Goal: Task Accomplishment & Management: Use online tool/utility

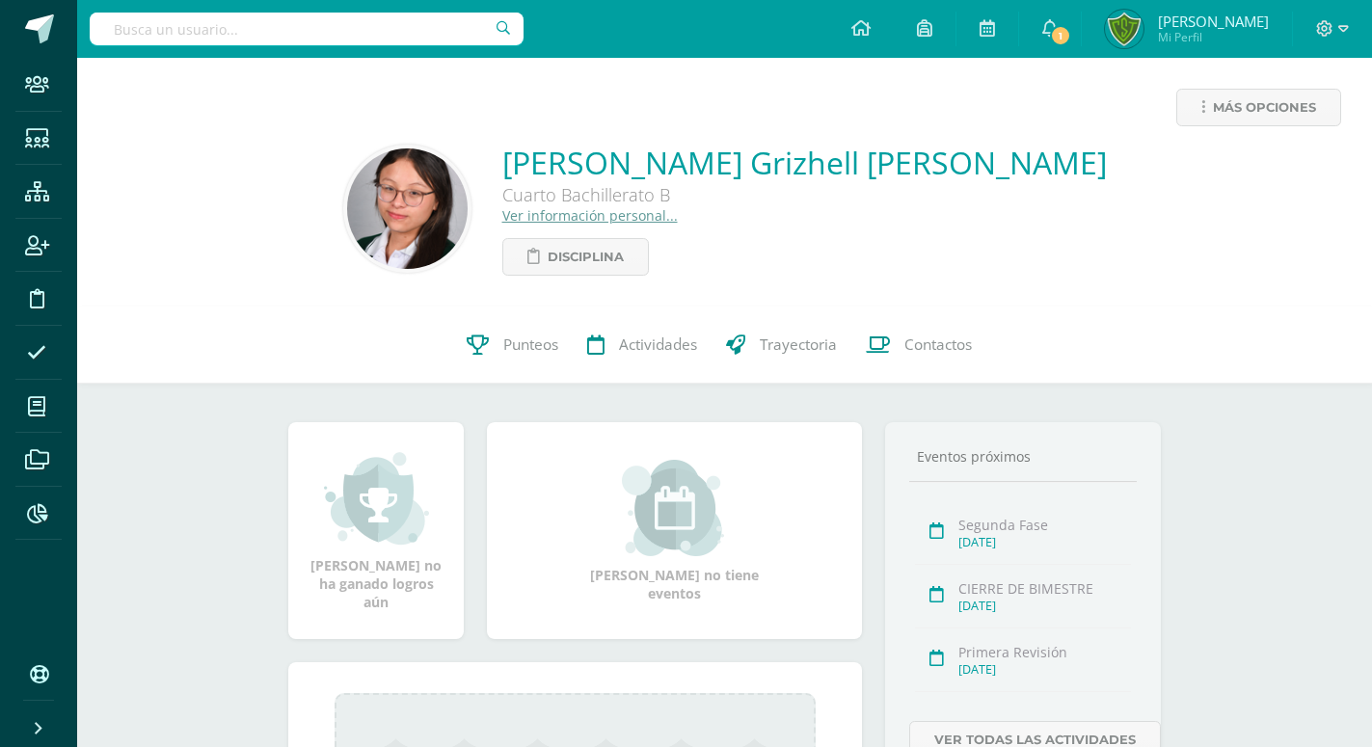
click at [391, 25] on input "text" at bounding box center [307, 29] width 434 height 33
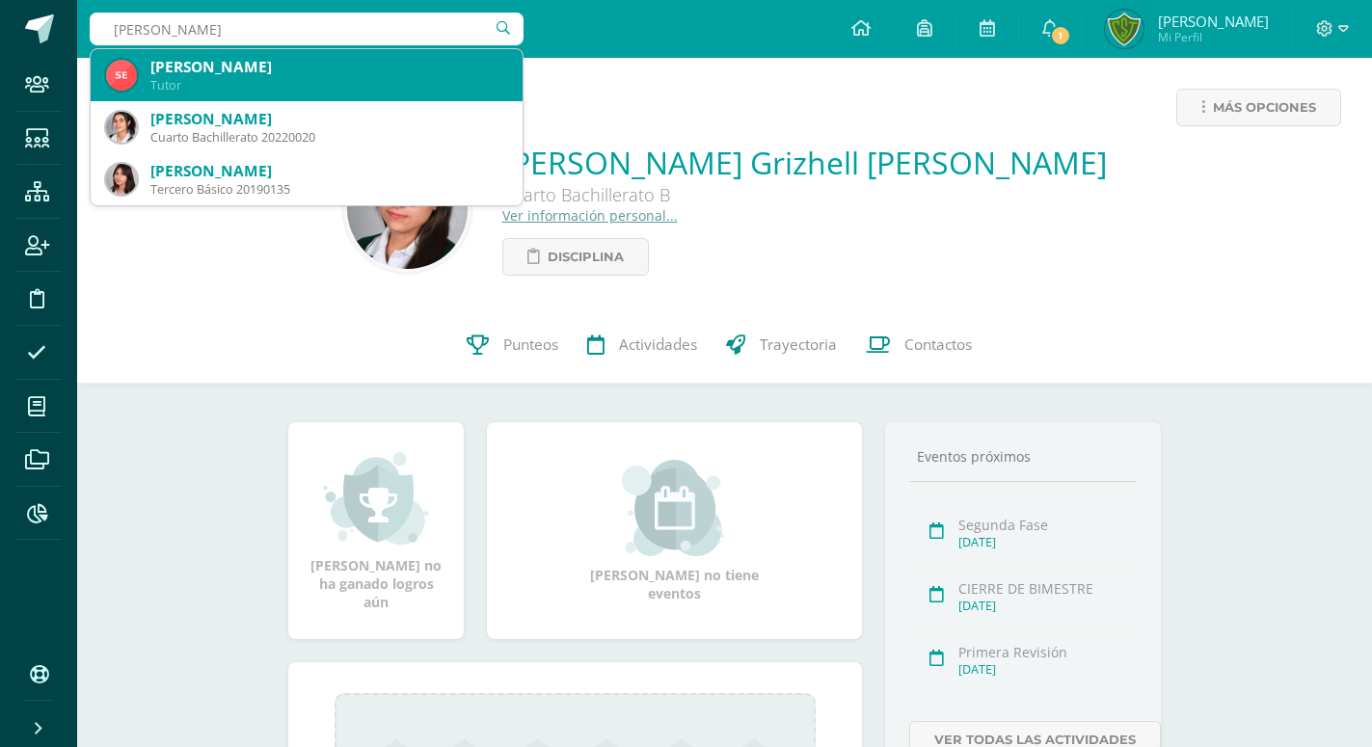
type input "Mitzy"
click at [324, 70] on div "[PERSON_NAME]" at bounding box center [328, 67] width 357 height 20
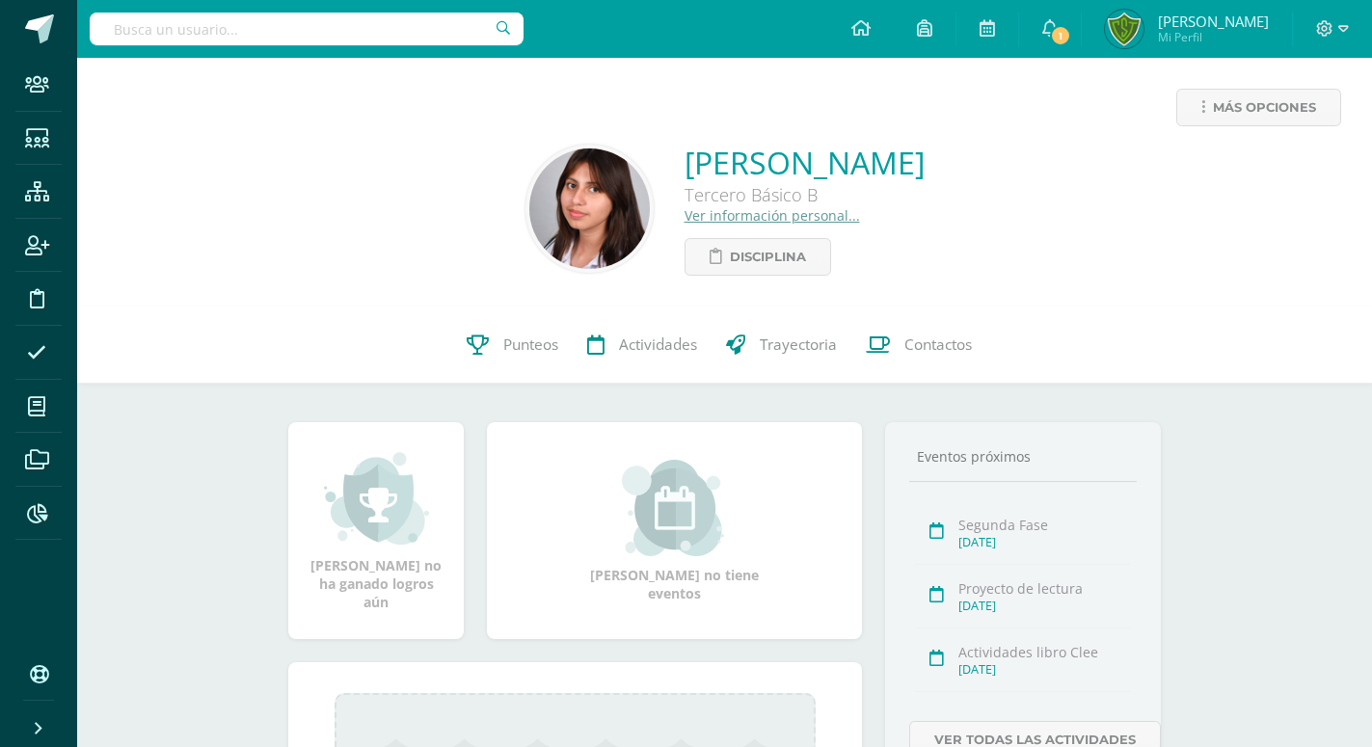
click at [289, 19] on input "text" at bounding box center [307, 29] width 434 height 33
type input "Massiel Guzman"
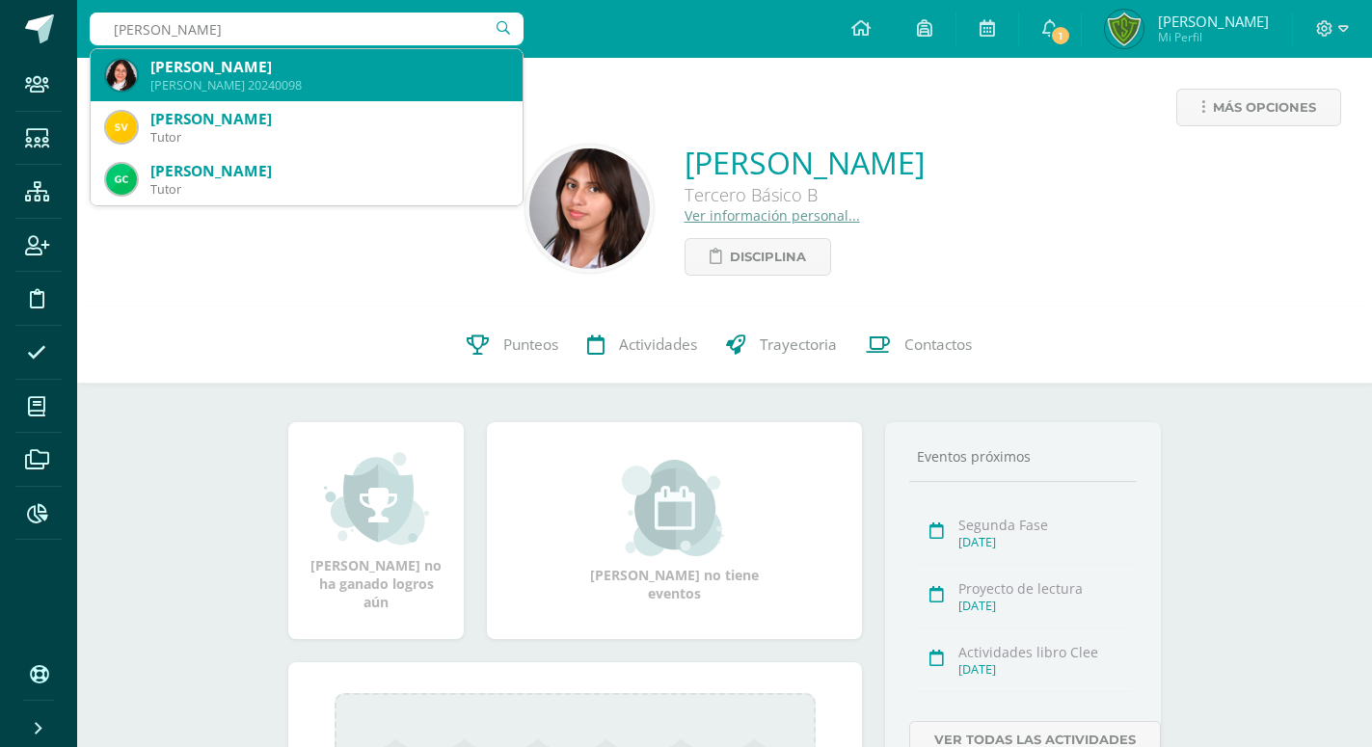
click at [273, 82] on div "Quinto Bachillerato 20240098" at bounding box center [328, 85] width 357 height 16
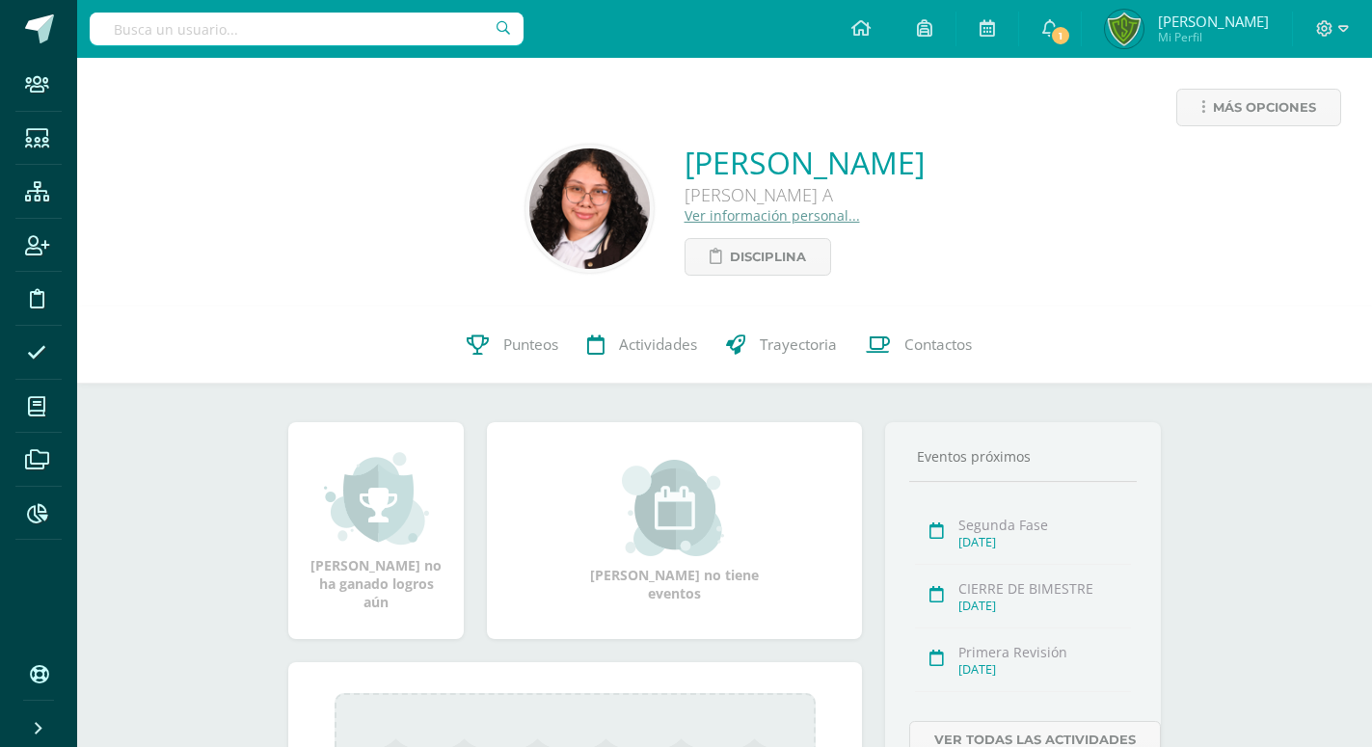
click at [279, 41] on input "text" at bounding box center [307, 29] width 434 height 33
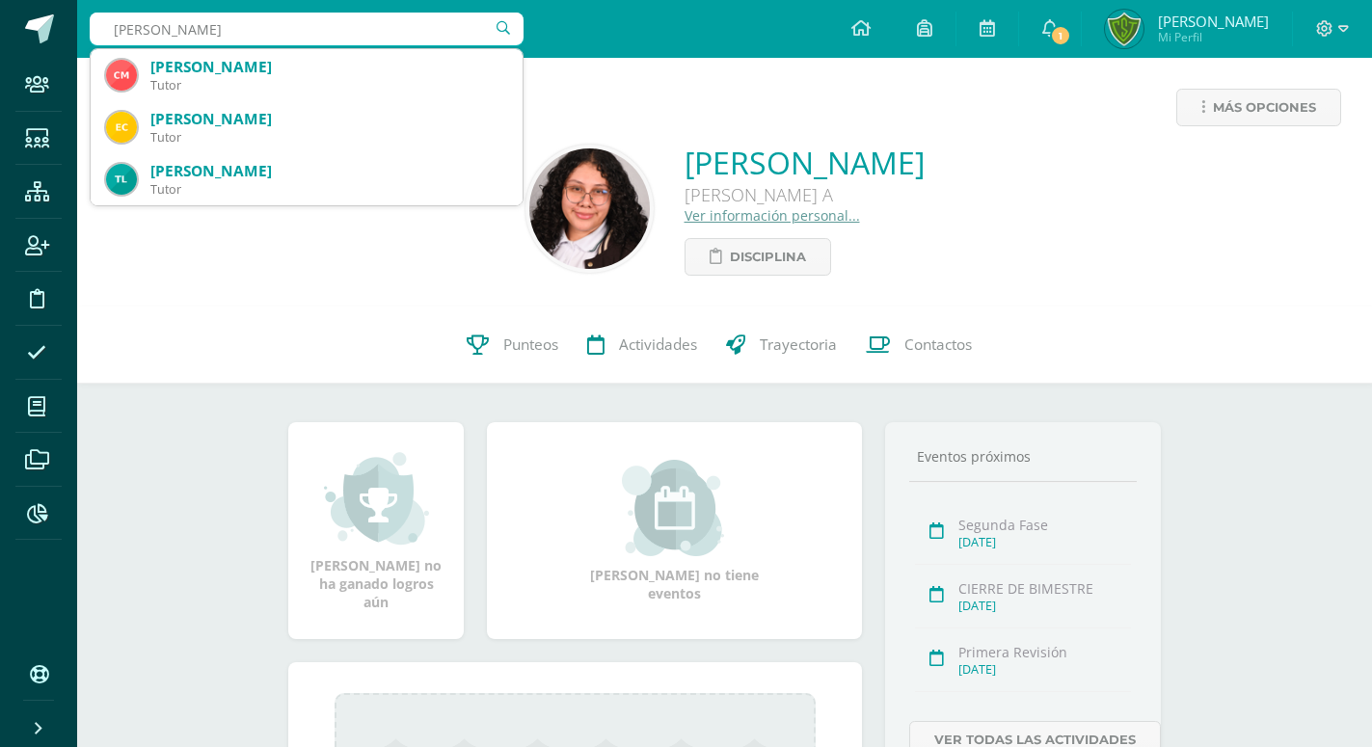
type input "Caty solval"
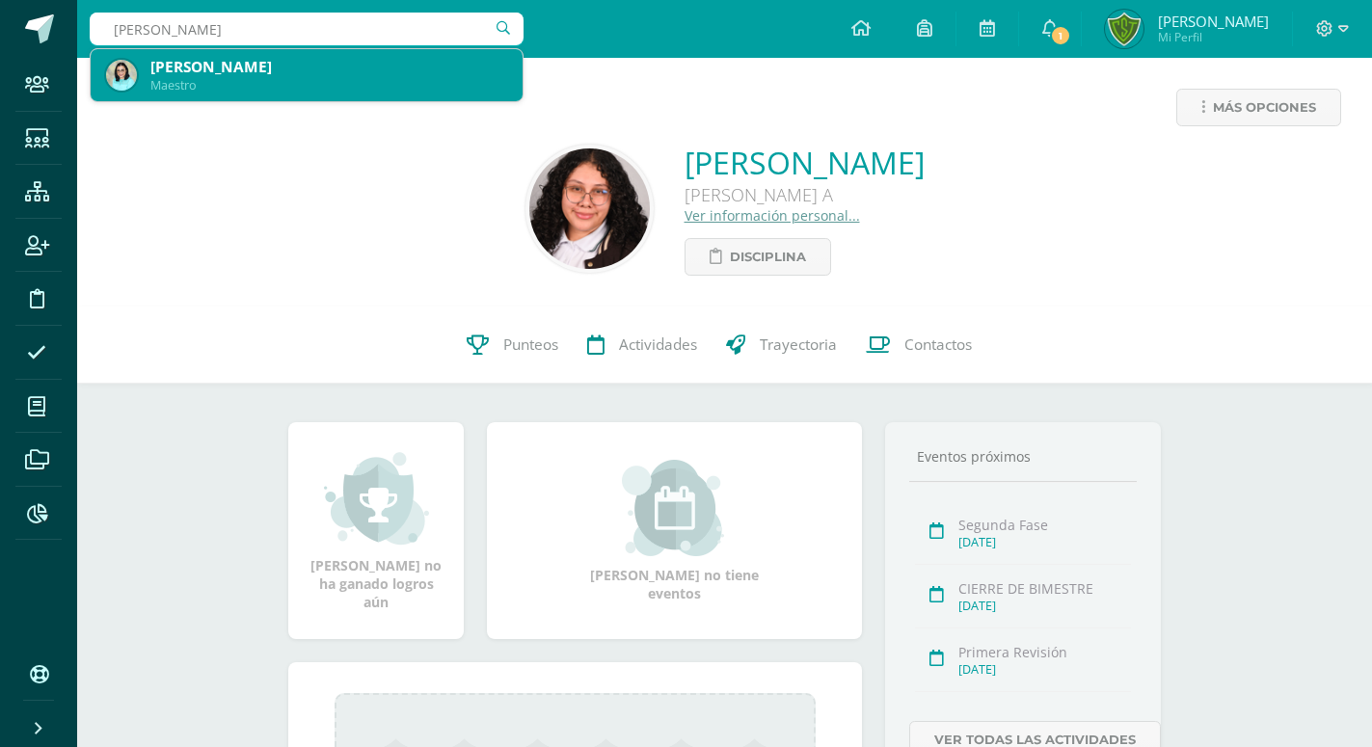
click at [192, 68] on div "[PERSON_NAME]" at bounding box center [328, 67] width 357 height 20
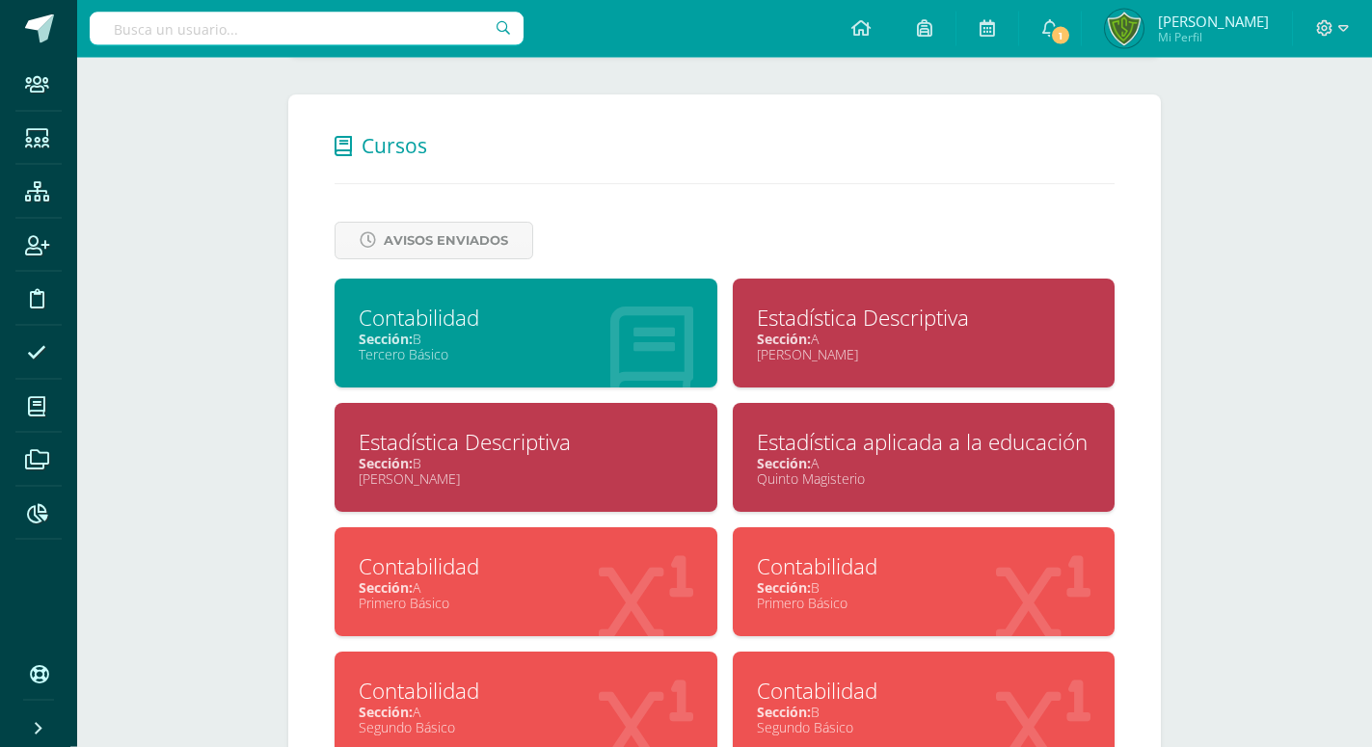
scroll to position [787, 0]
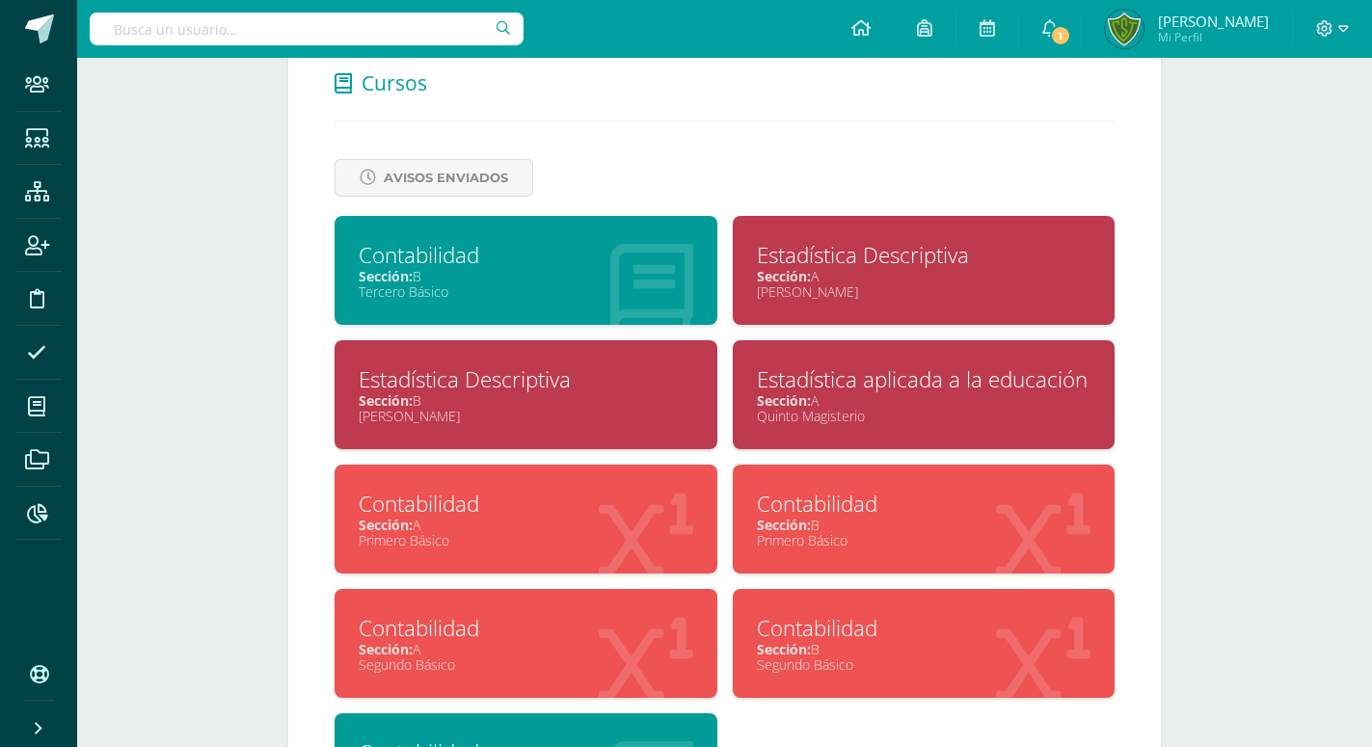
click at [529, 365] on div "Estadística Descriptiva" at bounding box center [526, 380] width 335 height 30
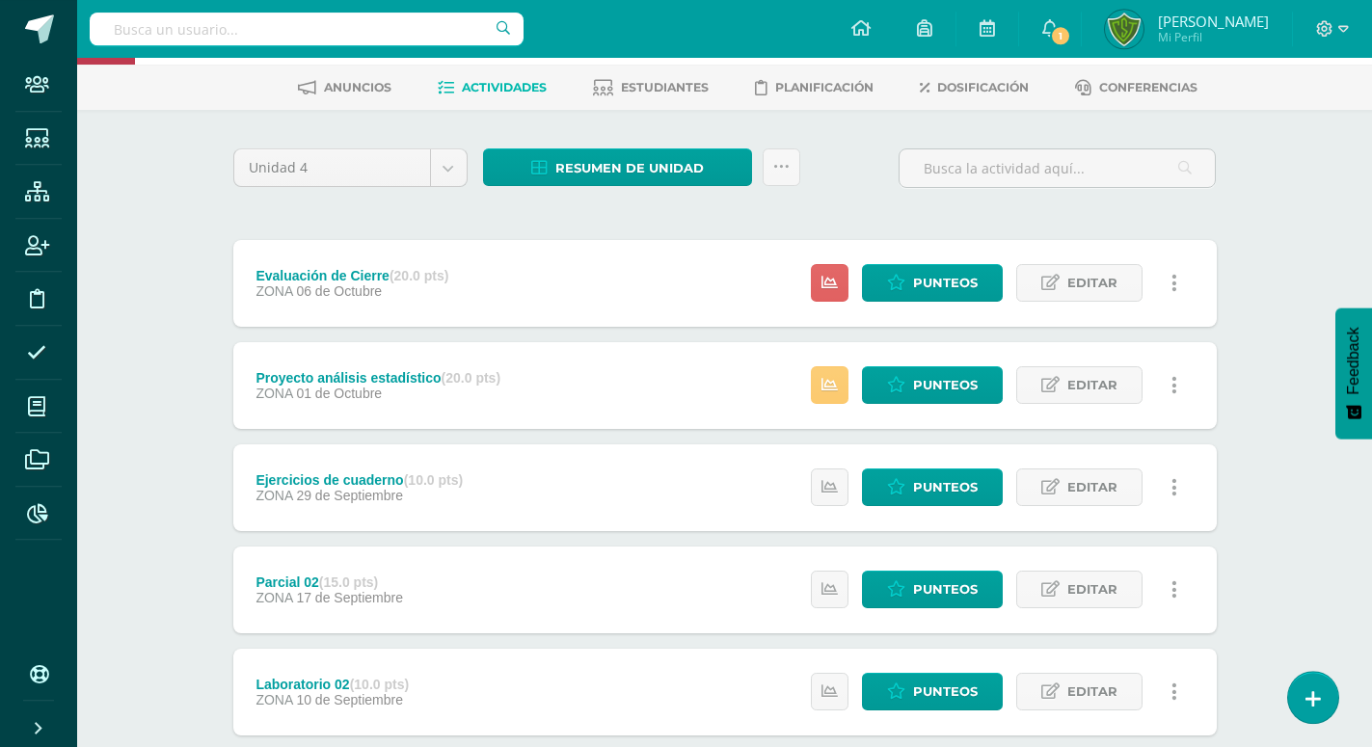
scroll to position [33, 0]
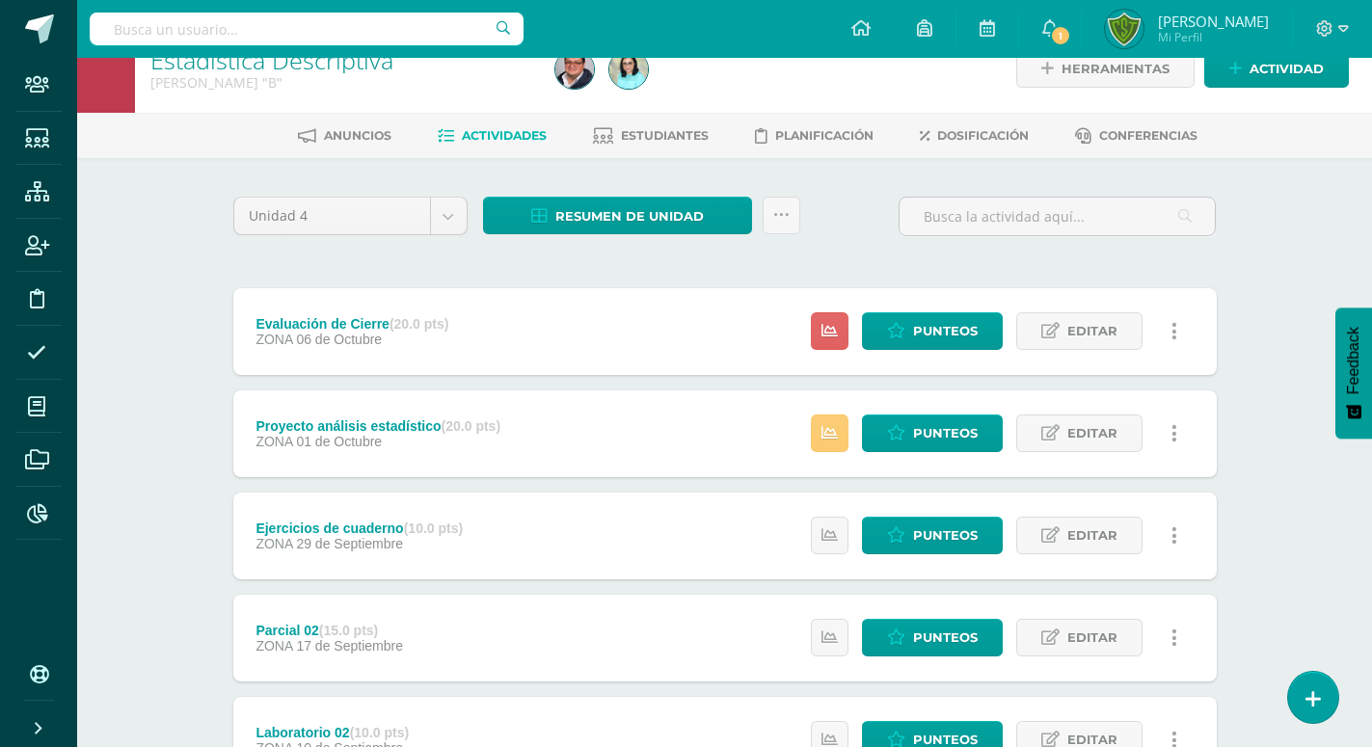
click at [669, 119] on div "Anuncios Actividades Estudiantes Planificación Dosificación Conferencias" at bounding box center [747, 135] width 1341 height 45
click at [661, 137] on span "Estudiantes" at bounding box center [665, 135] width 88 height 14
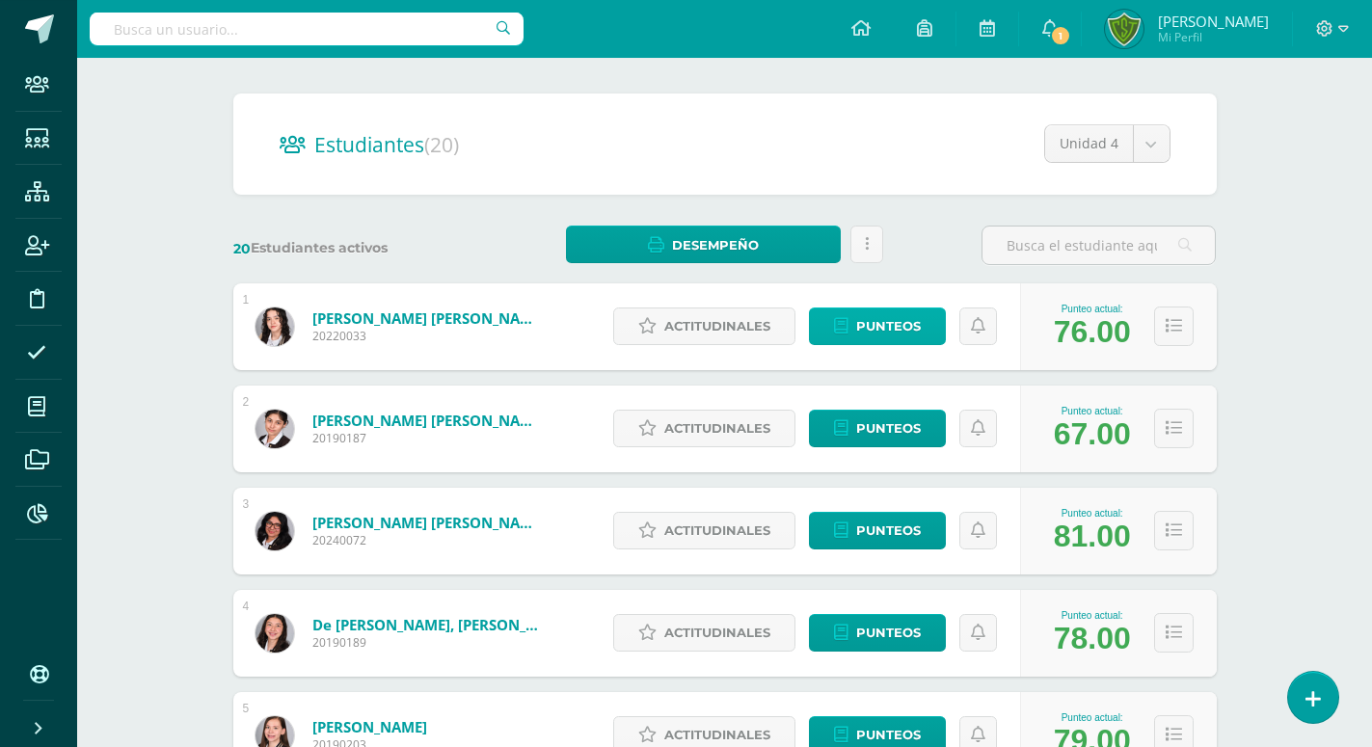
scroll to position [197, 0]
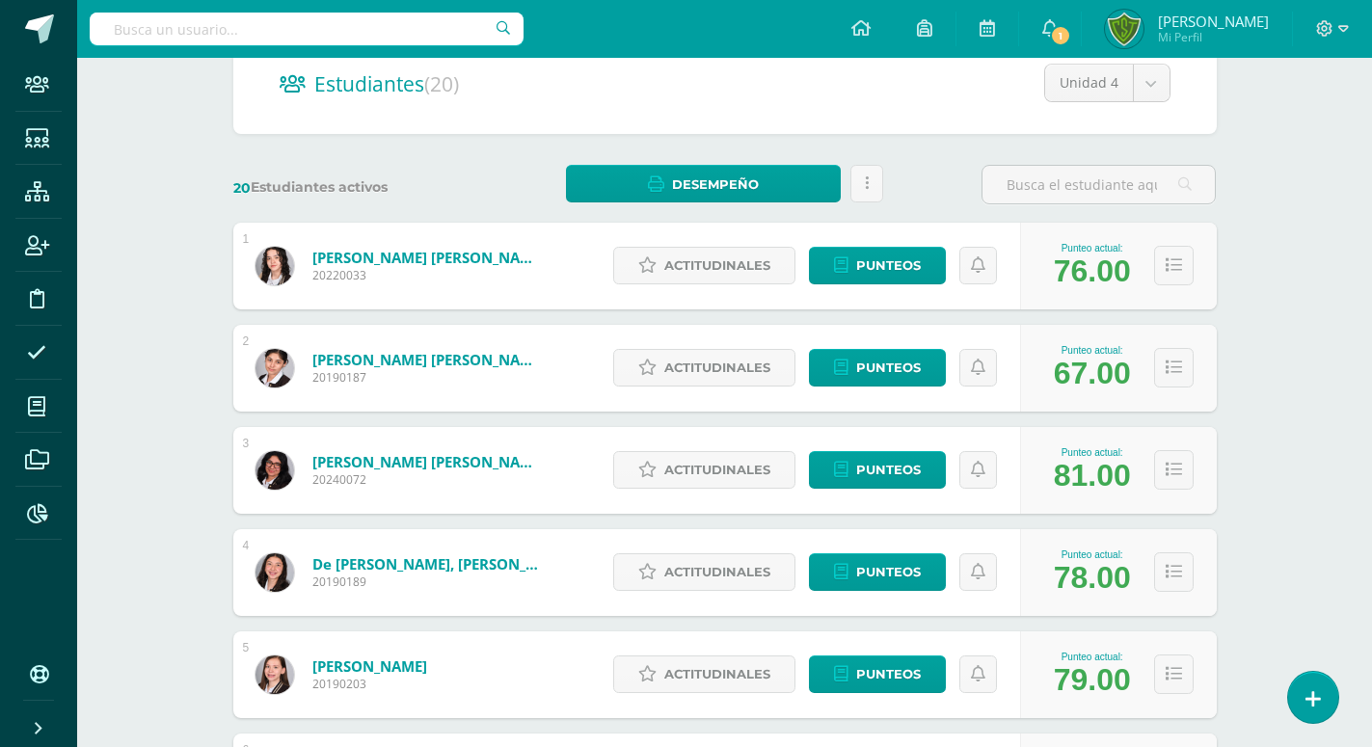
click at [900, 329] on div "Actitudinales Punteos" at bounding box center [812, 368] width 417 height 87
click at [893, 350] on span "Punteos" at bounding box center [888, 368] width 65 height 36
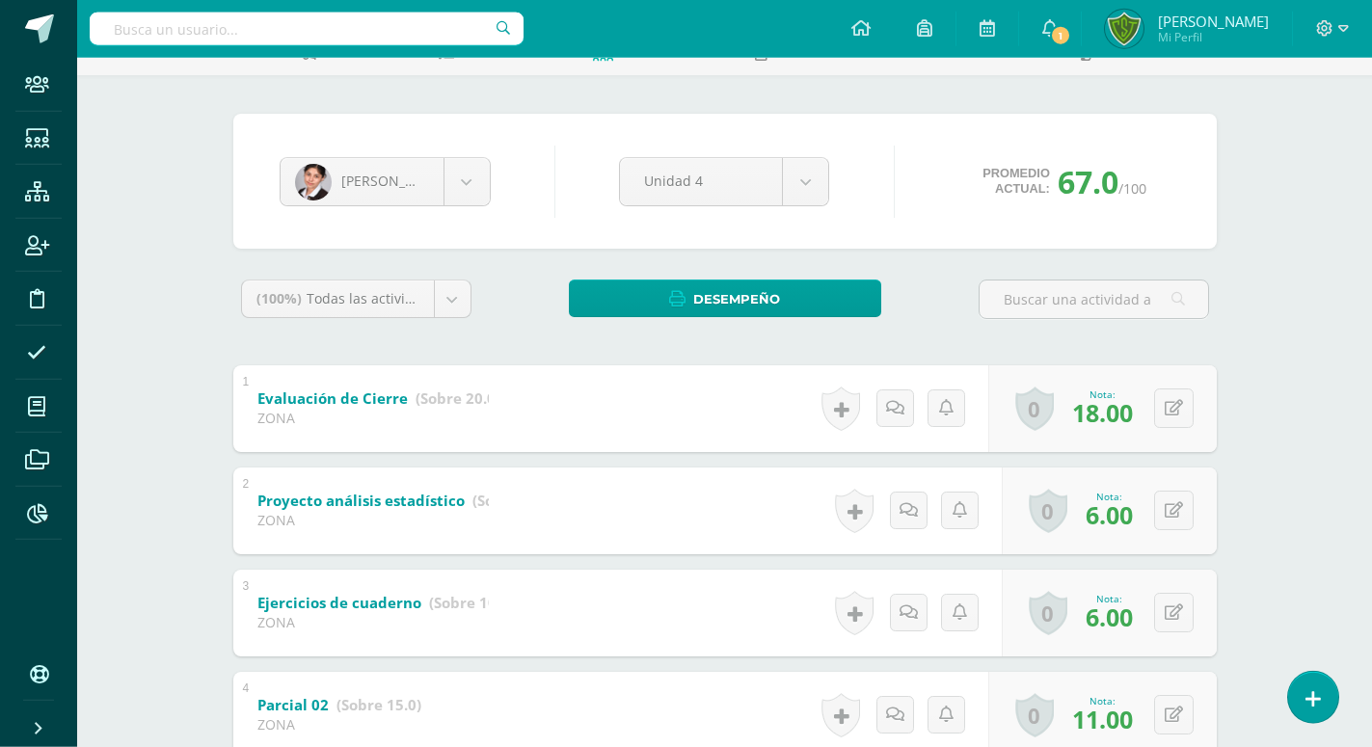
scroll to position [197, 0]
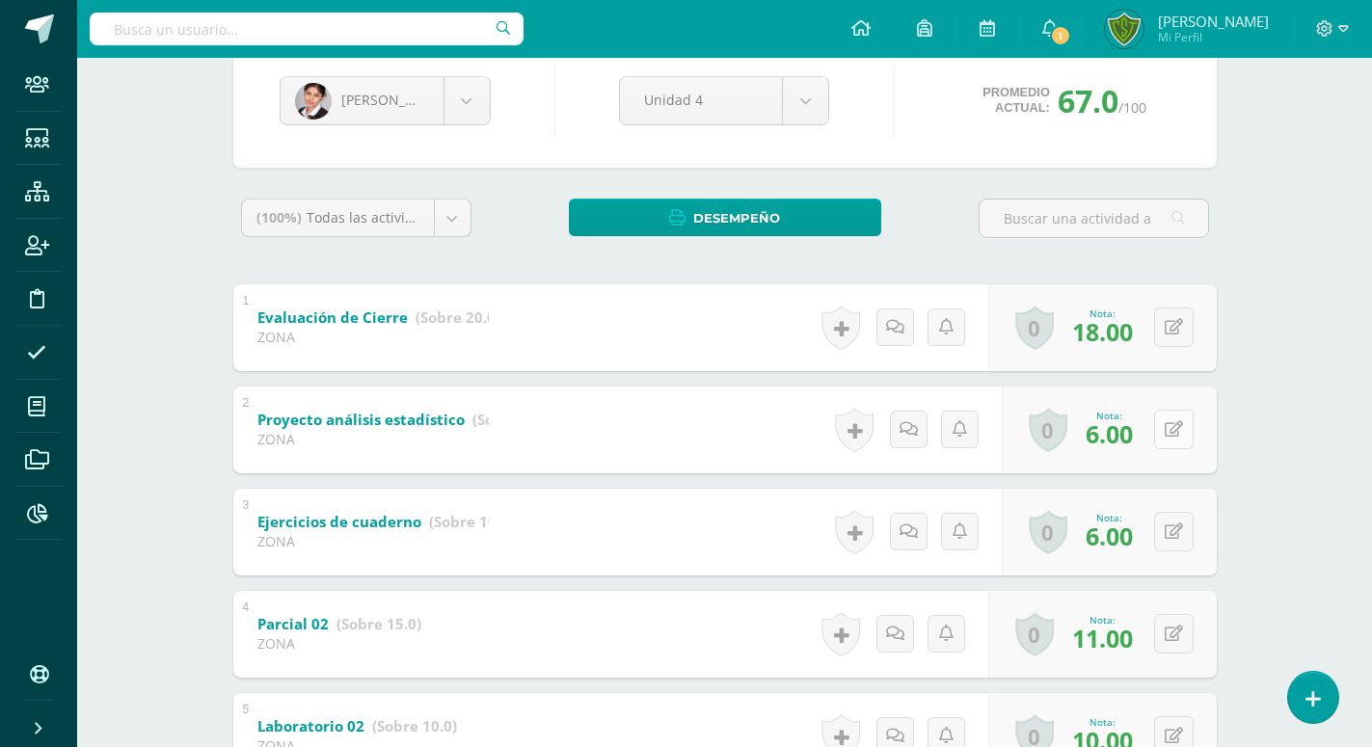
click at [1176, 435] on icon at bounding box center [1174, 429] width 18 height 16
type input "15"
click at [1138, 446] on link at bounding box center [1124, 437] width 38 height 38
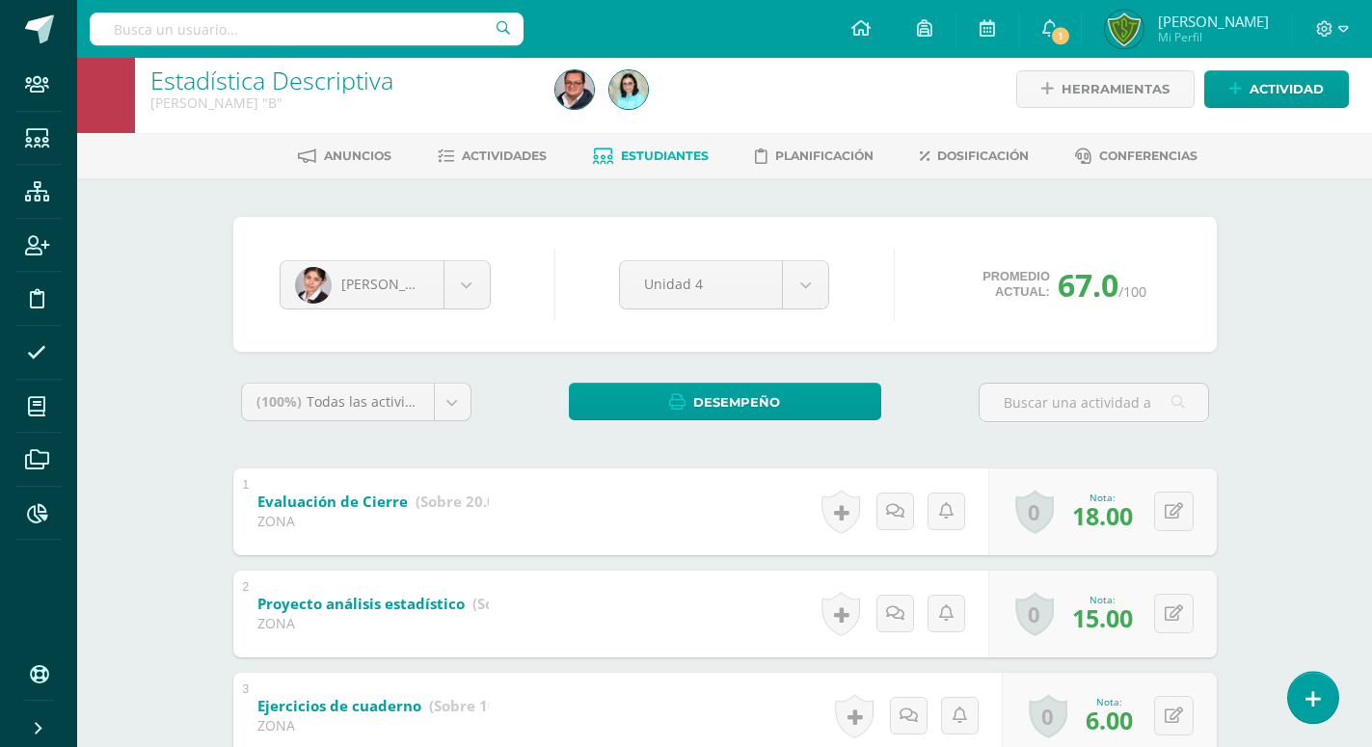
scroll to position [0, 0]
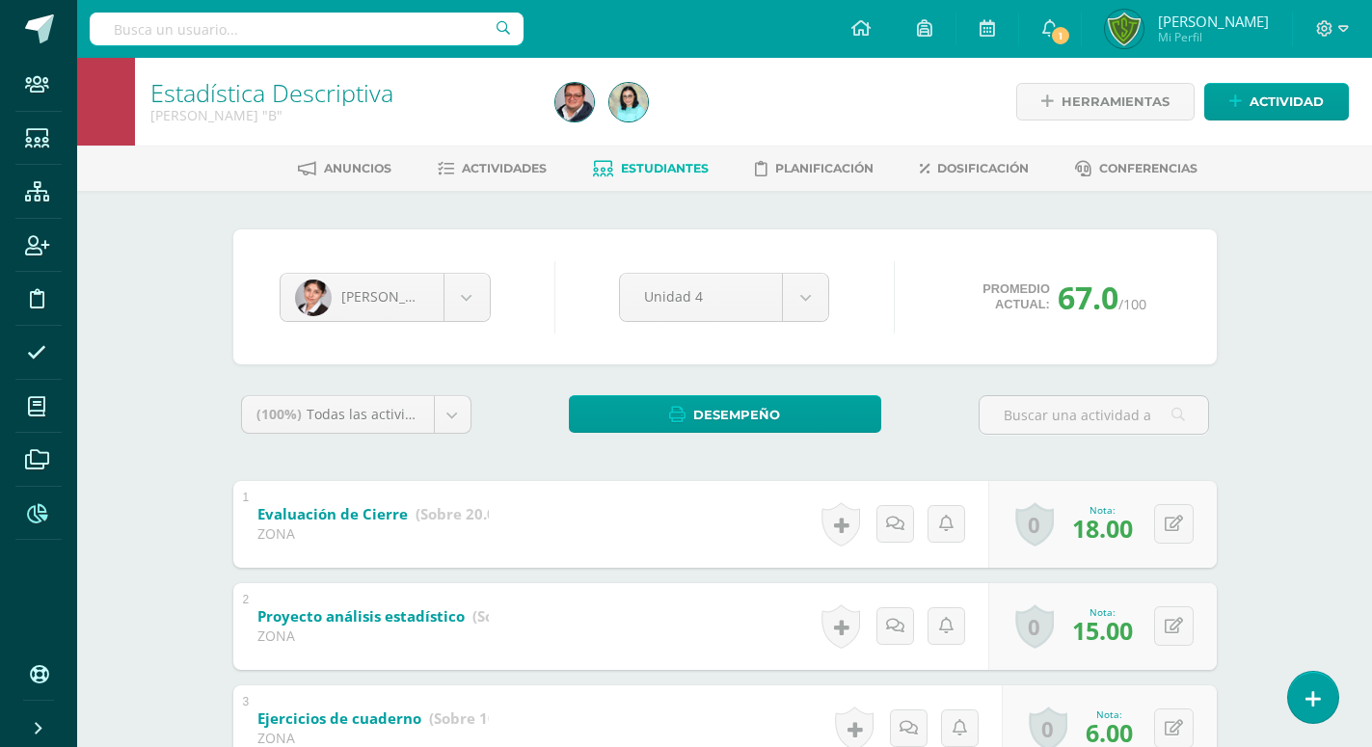
click at [36, 521] on icon at bounding box center [37, 513] width 20 height 19
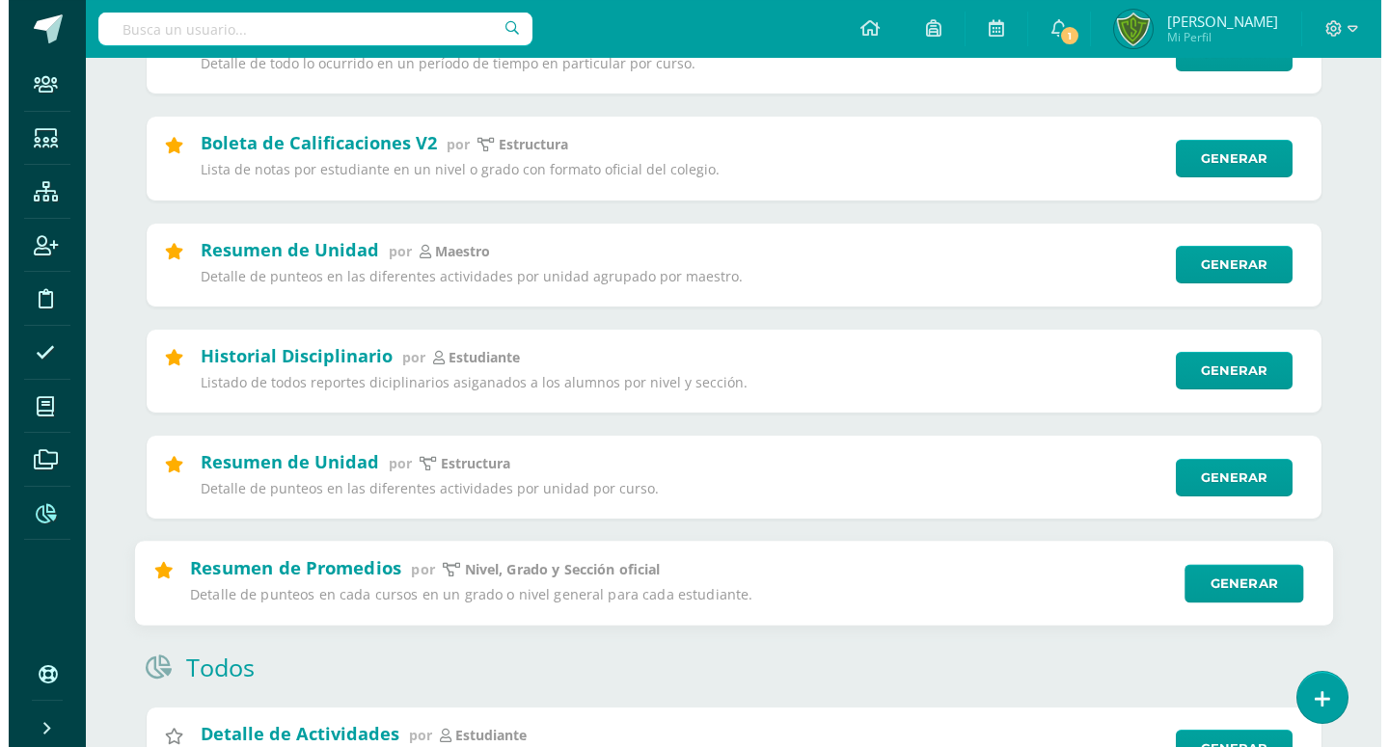
scroll to position [885, 0]
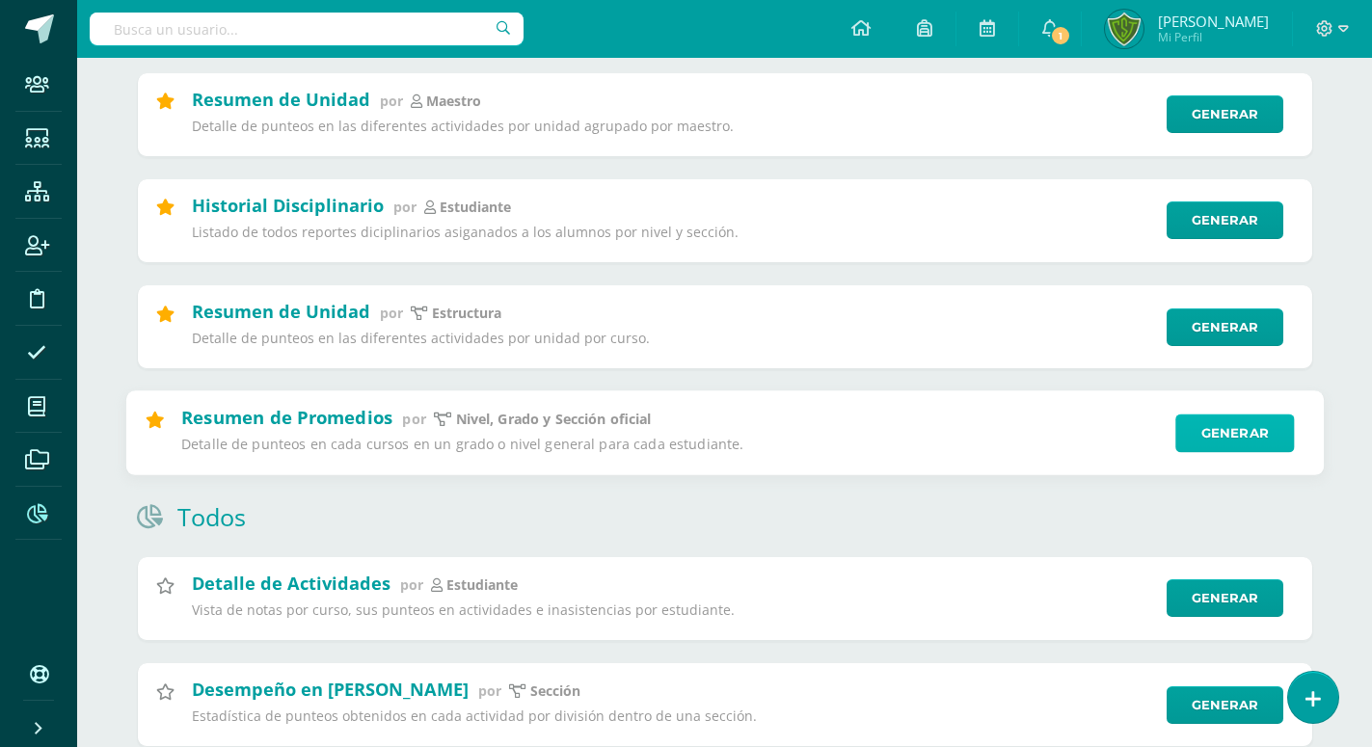
click at [1213, 426] on link "Generar" at bounding box center [1235, 433] width 119 height 39
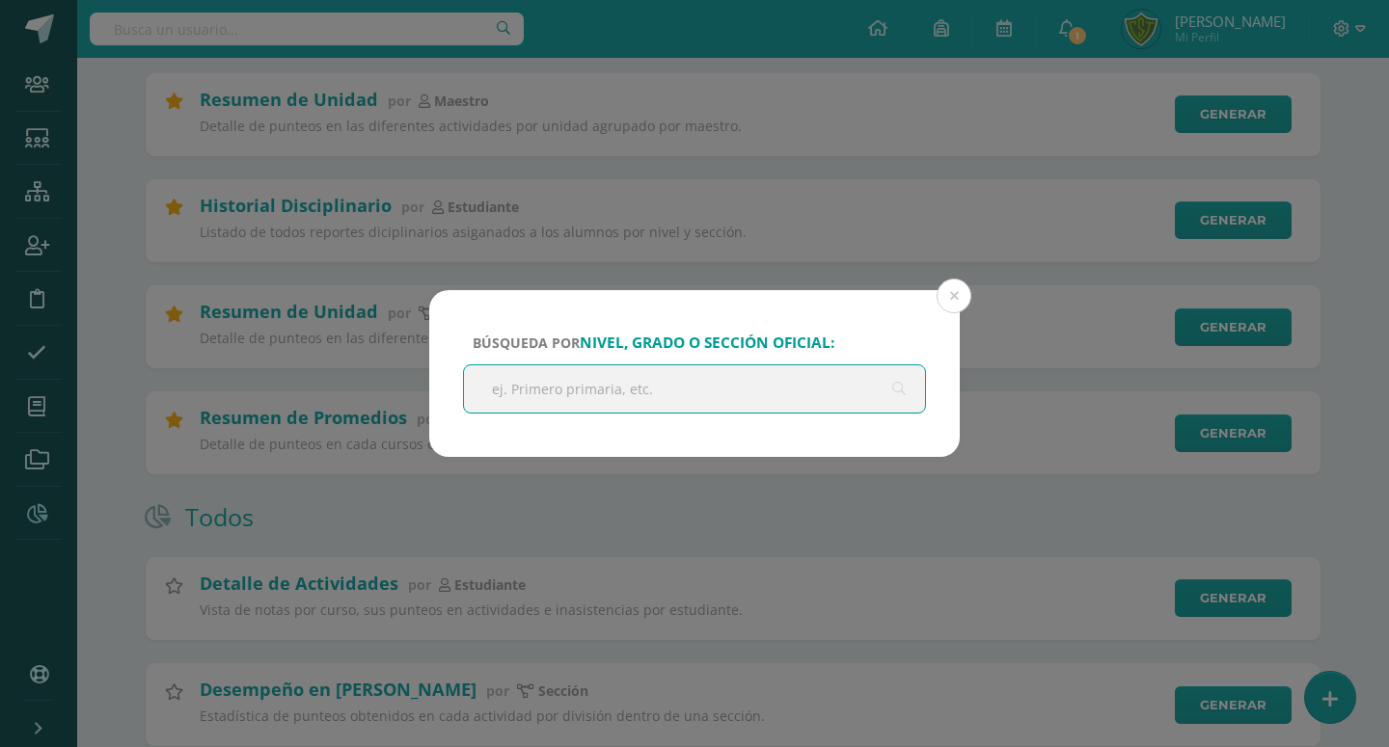
click at [647, 367] on input "text" at bounding box center [694, 388] width 461 height 47
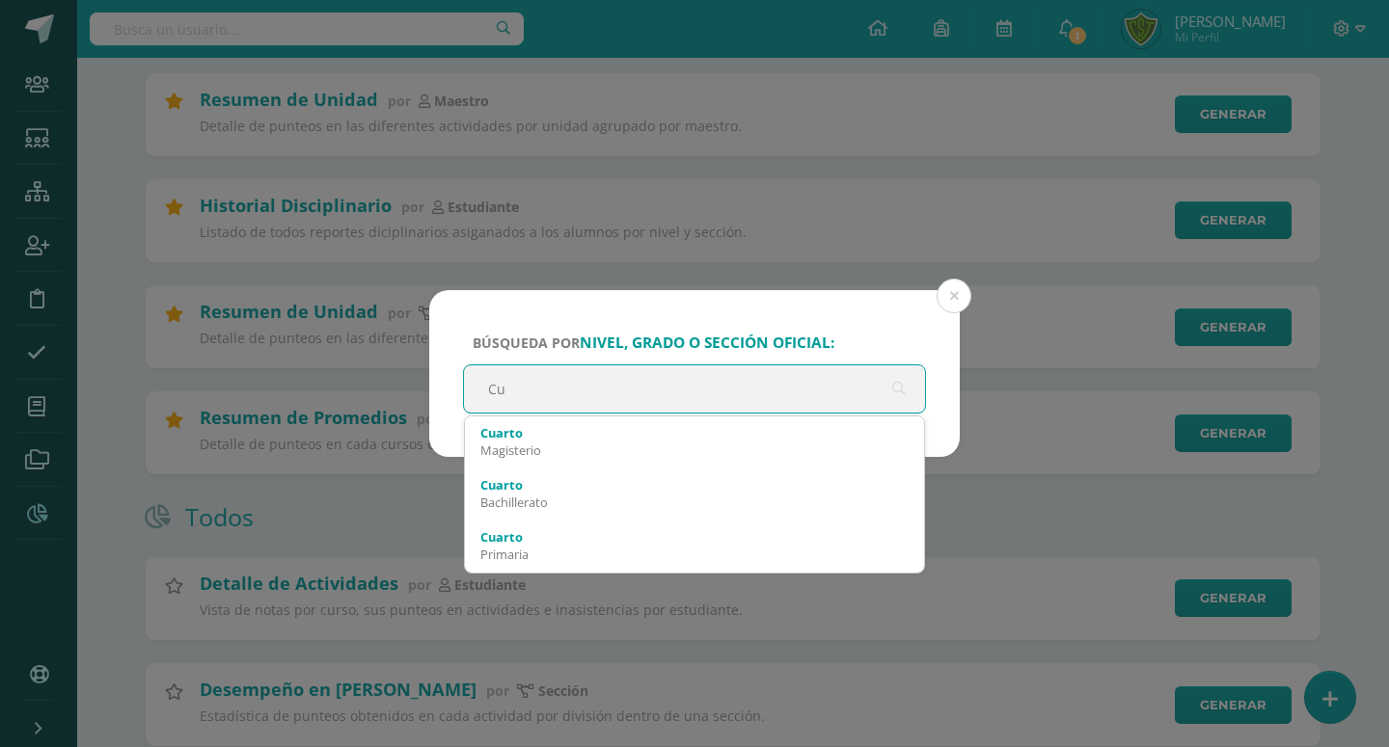
type input "C"
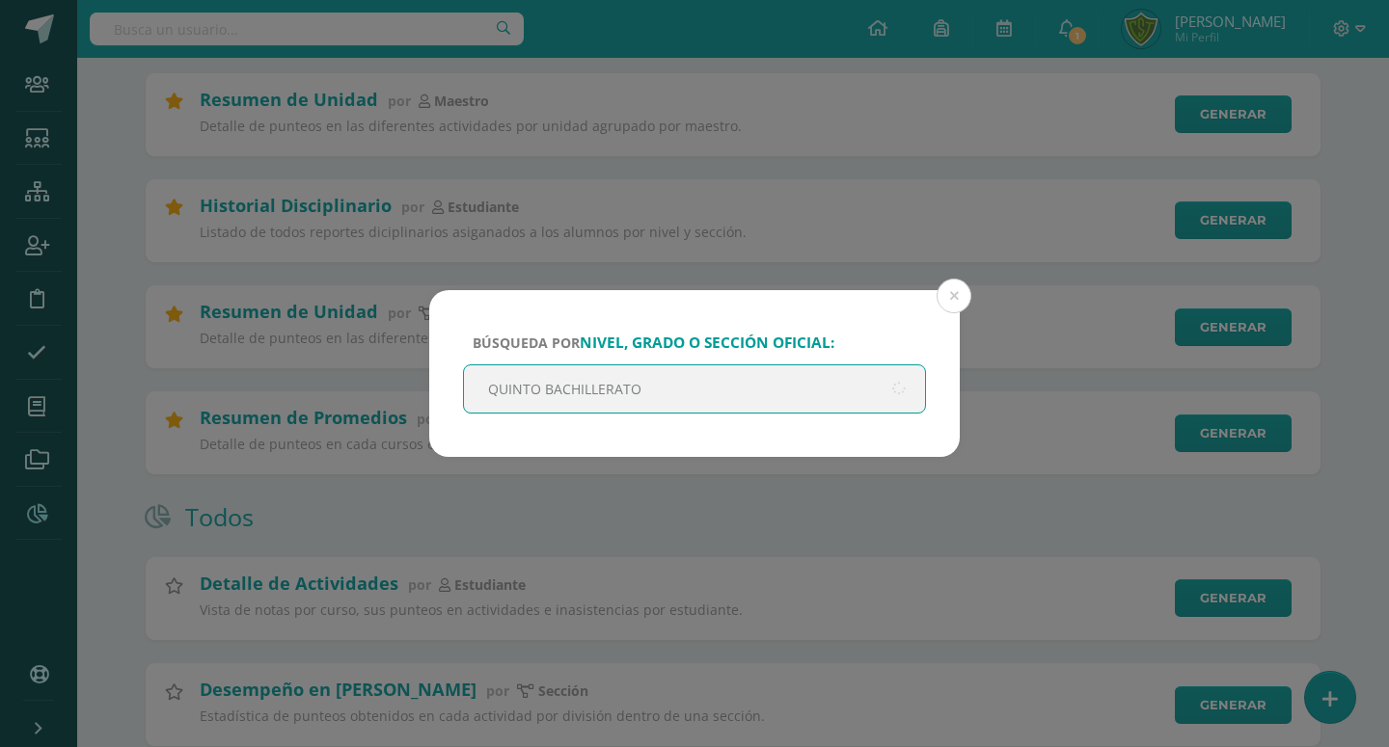
type input "QUINTO BACHILLERATO b"
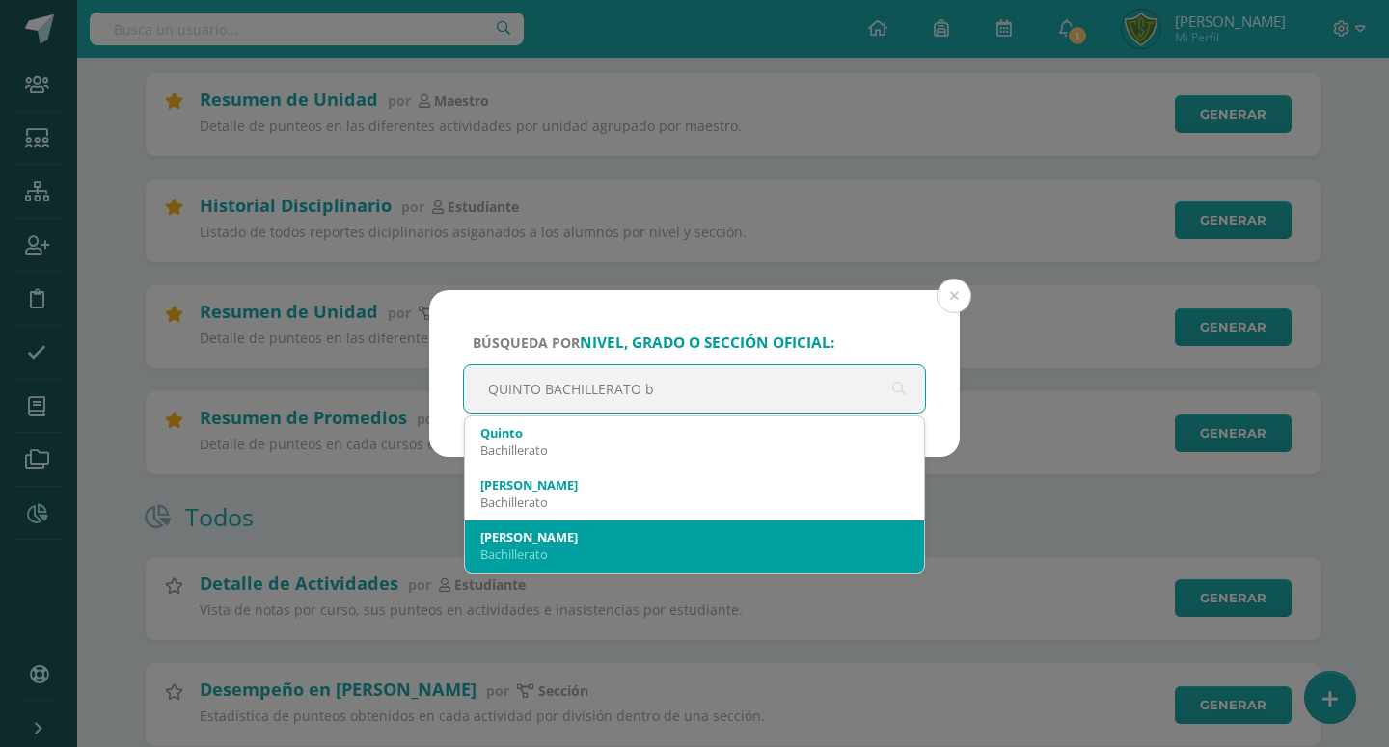
click at [564, 542] on div "[PERSON_NAME]" at bounding box center [694, 536] width 428 height 17
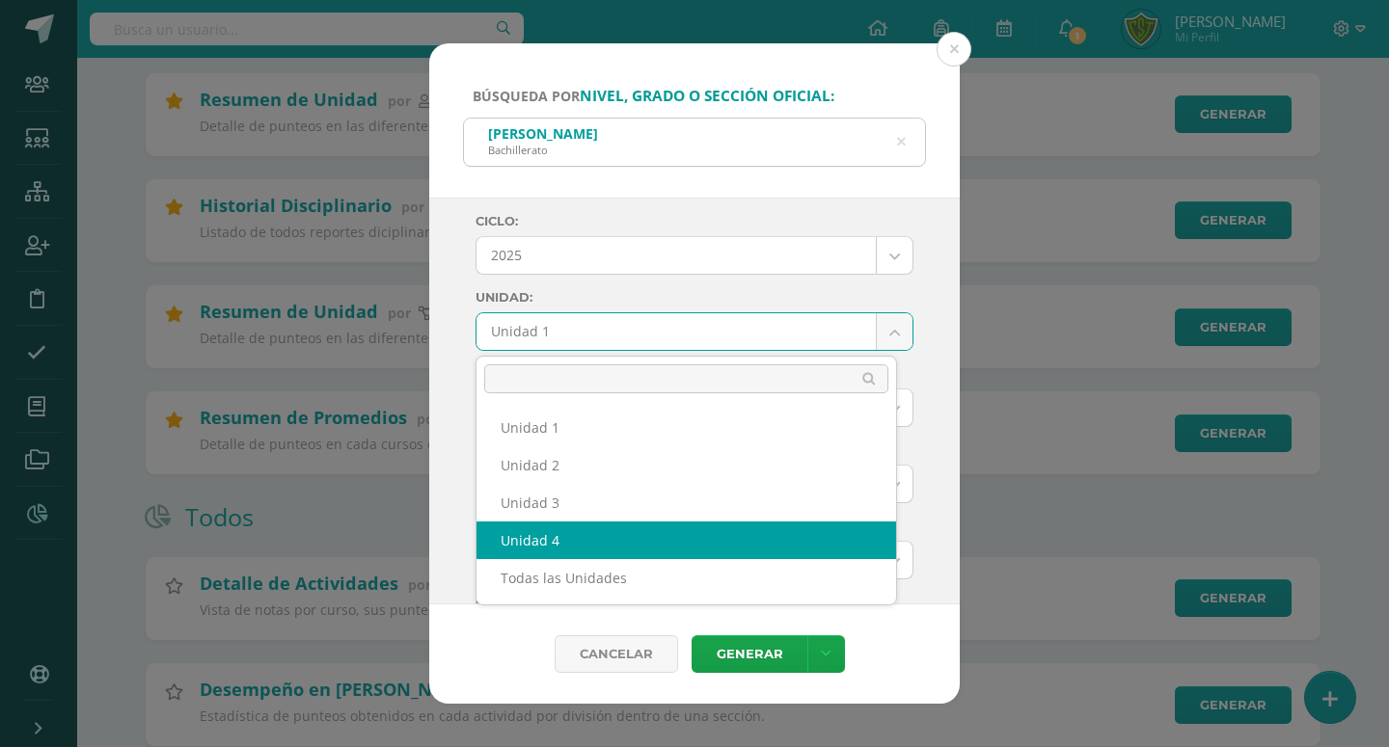
select select "Unidad 4"
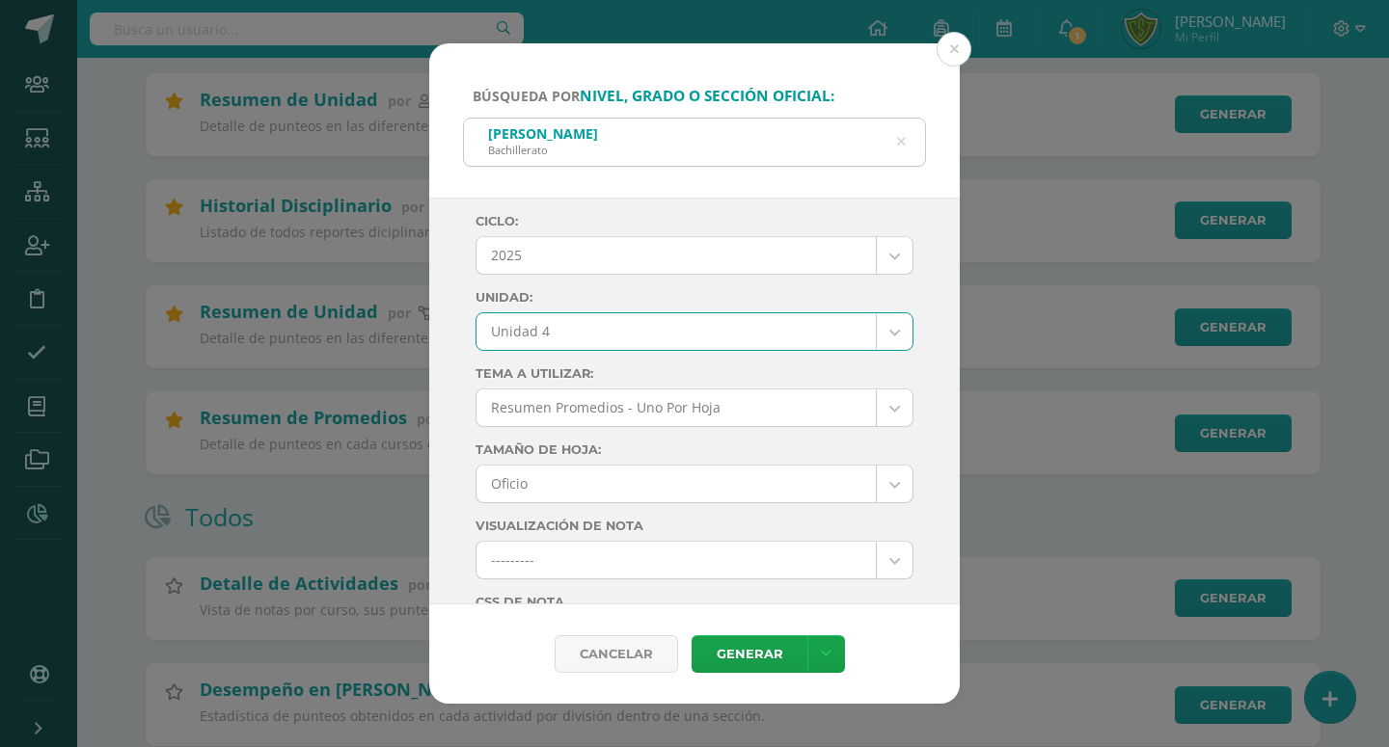
scroll to position [550, 0]
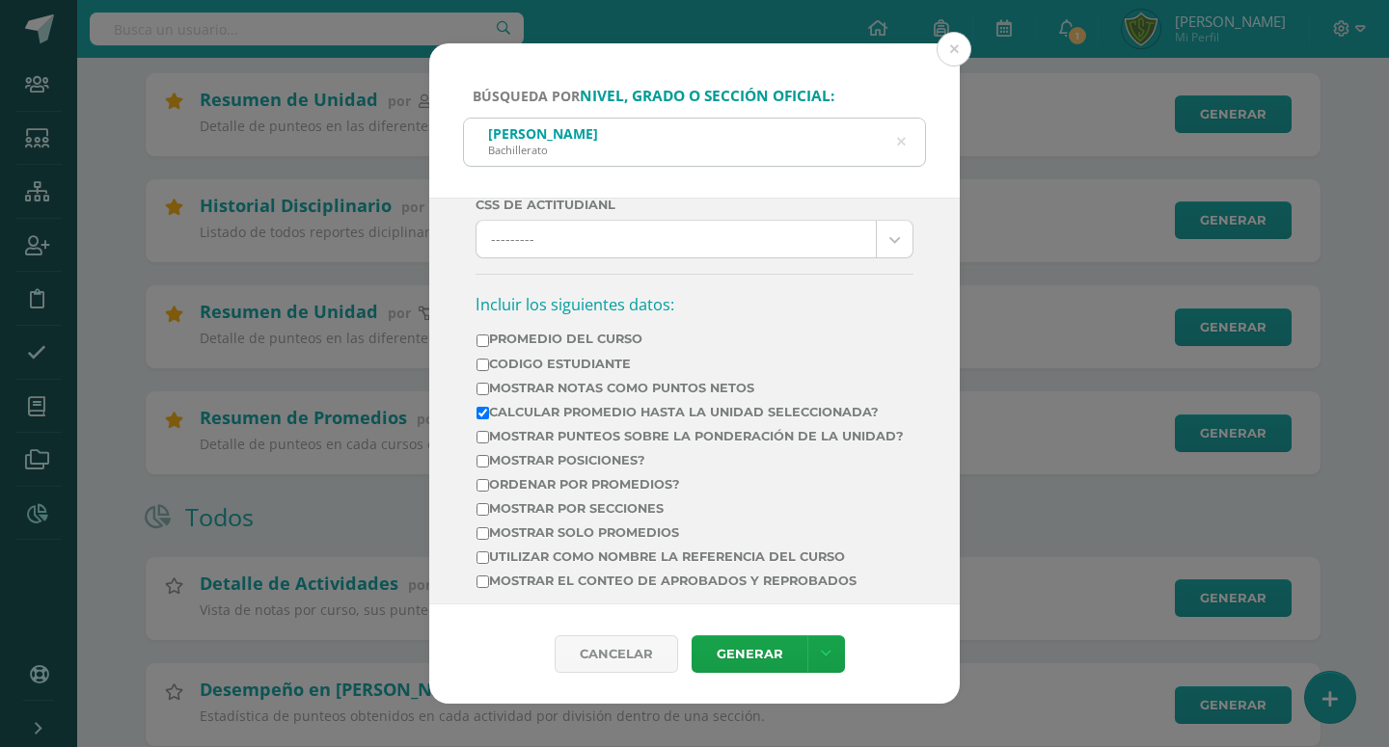
click at [613, 386] on label "Mostrar Notas Como Puntos Netos" at bounding box center [689, 388] width 427 height 14
click at [489, 386] on input "Mostrar Notas Como Puntos Netos" at bounding box center [482, 389] width 13 height 13
checkbox input "true"
click at [606, 411] on label "Calcular promedio hasta la unidad seleccionada?" at bounding box center [689, 412] width 427 height 14
click at [489, 411] on input "Calcular promedio hasta la unidad seleccionada?" at bounding box center [482, 413] width 13 height 13
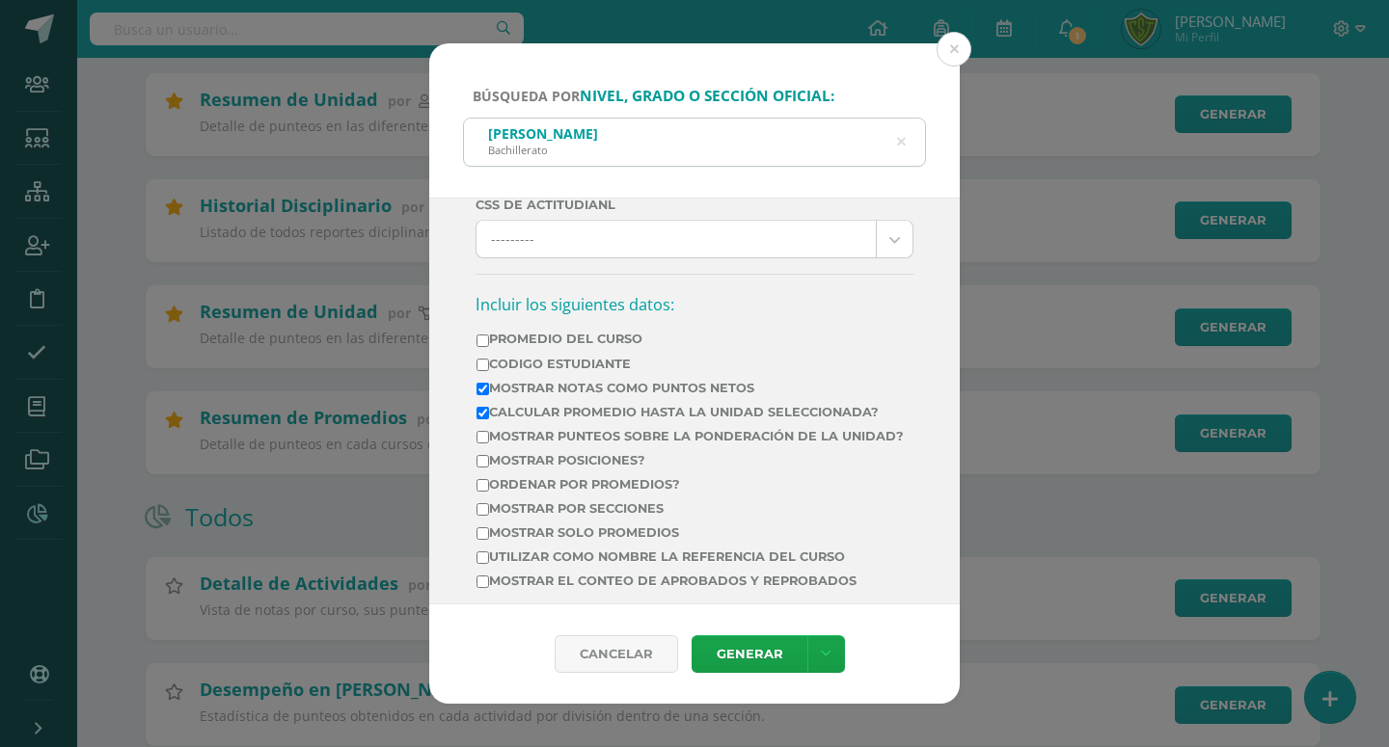
checkbox input "false"
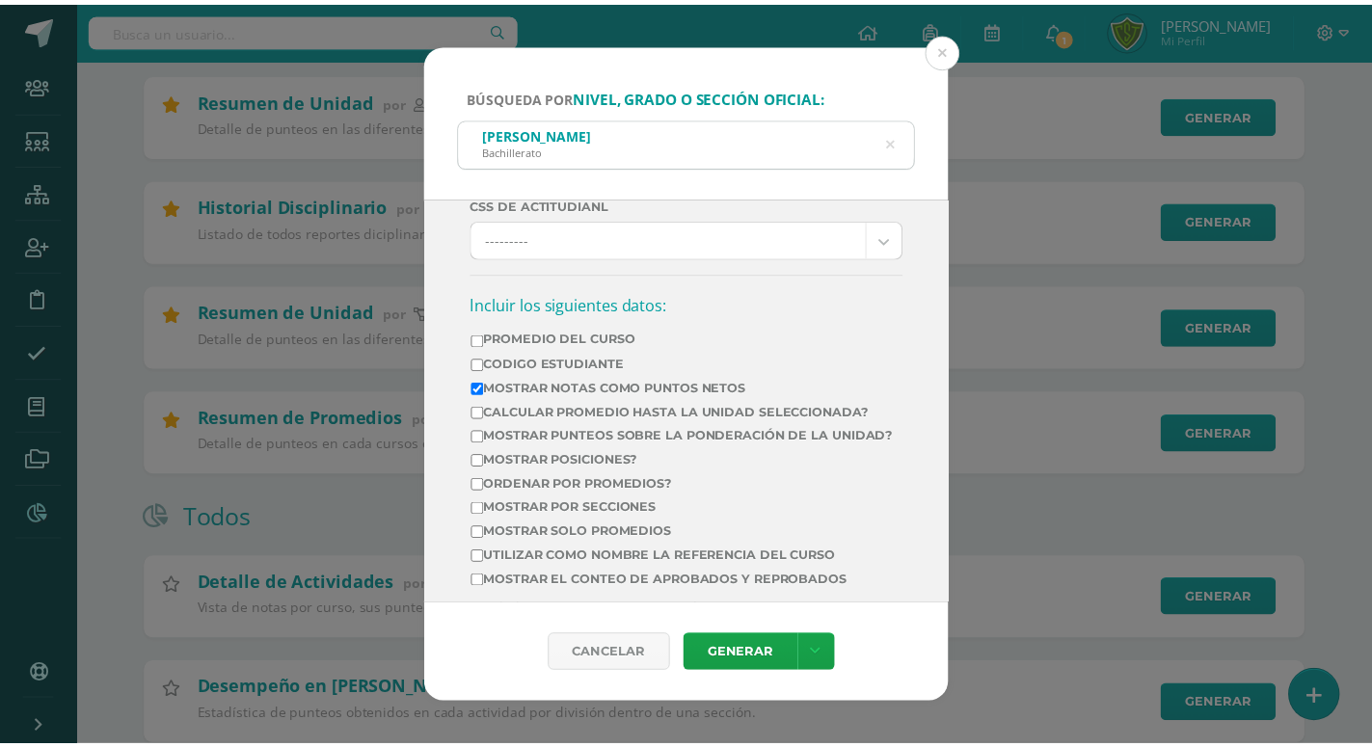
scroll to position [894, 0]
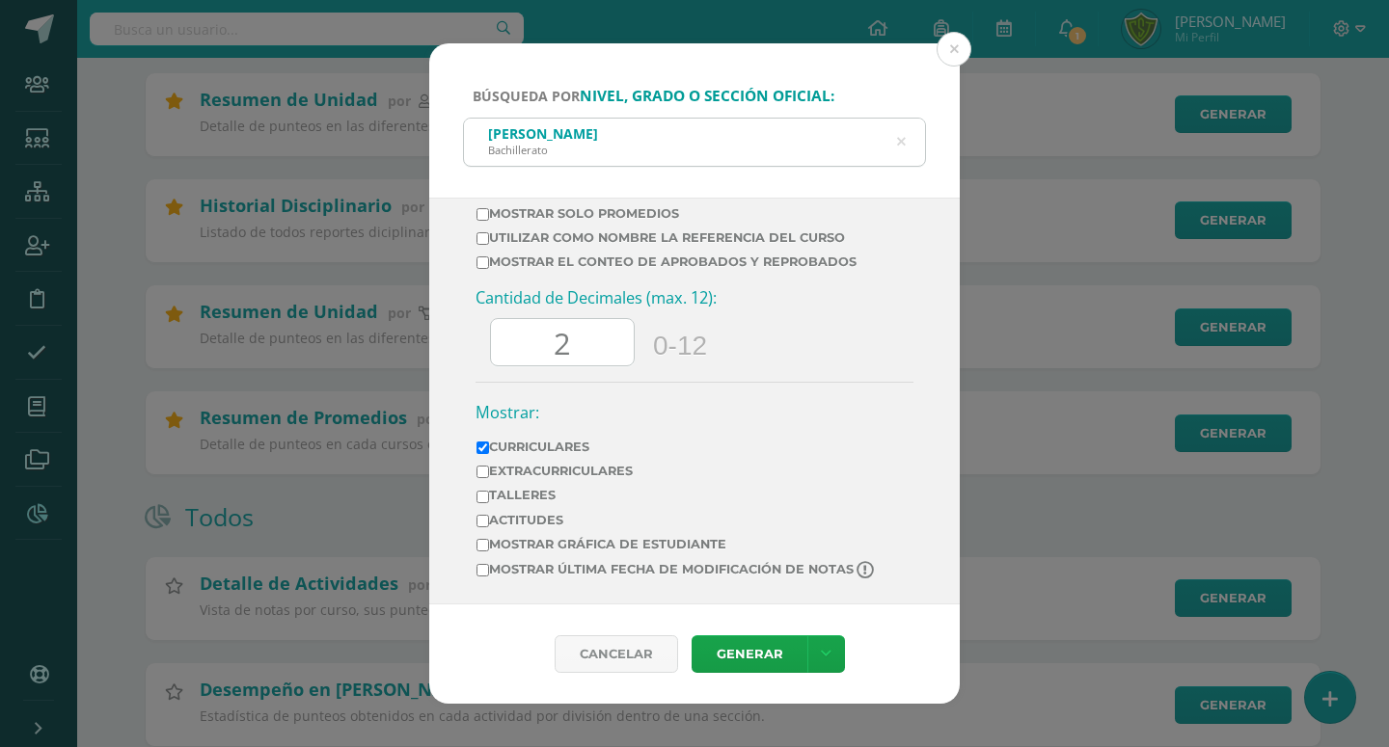
click at [569, 350] on input "2" at bounding box center [562, 342] width 143 height 47
click at [771, 638] on link "Generar" at bounding box center [749, 654] width 116 height 38
click at [956, 51] on button at bounding box center [953, 49] width 35 height 35
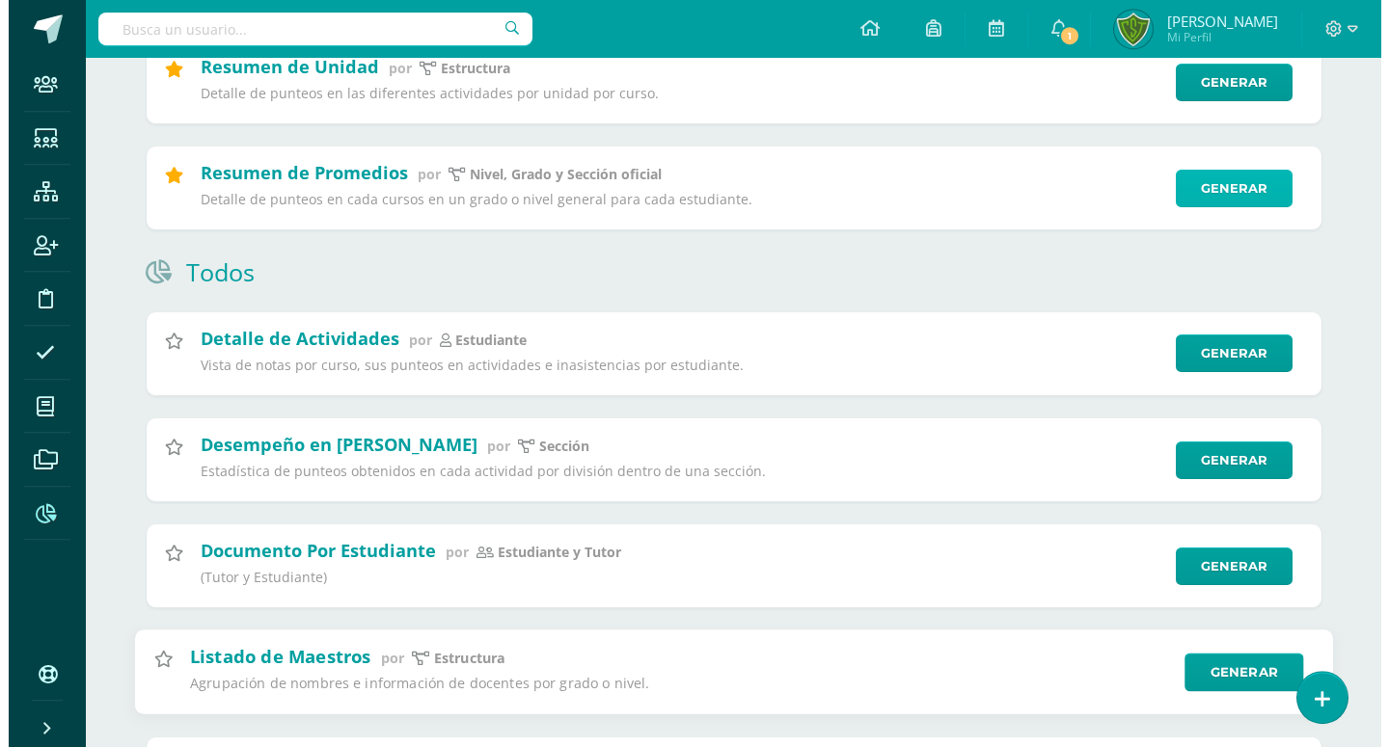
scroll to position [1082, 0]
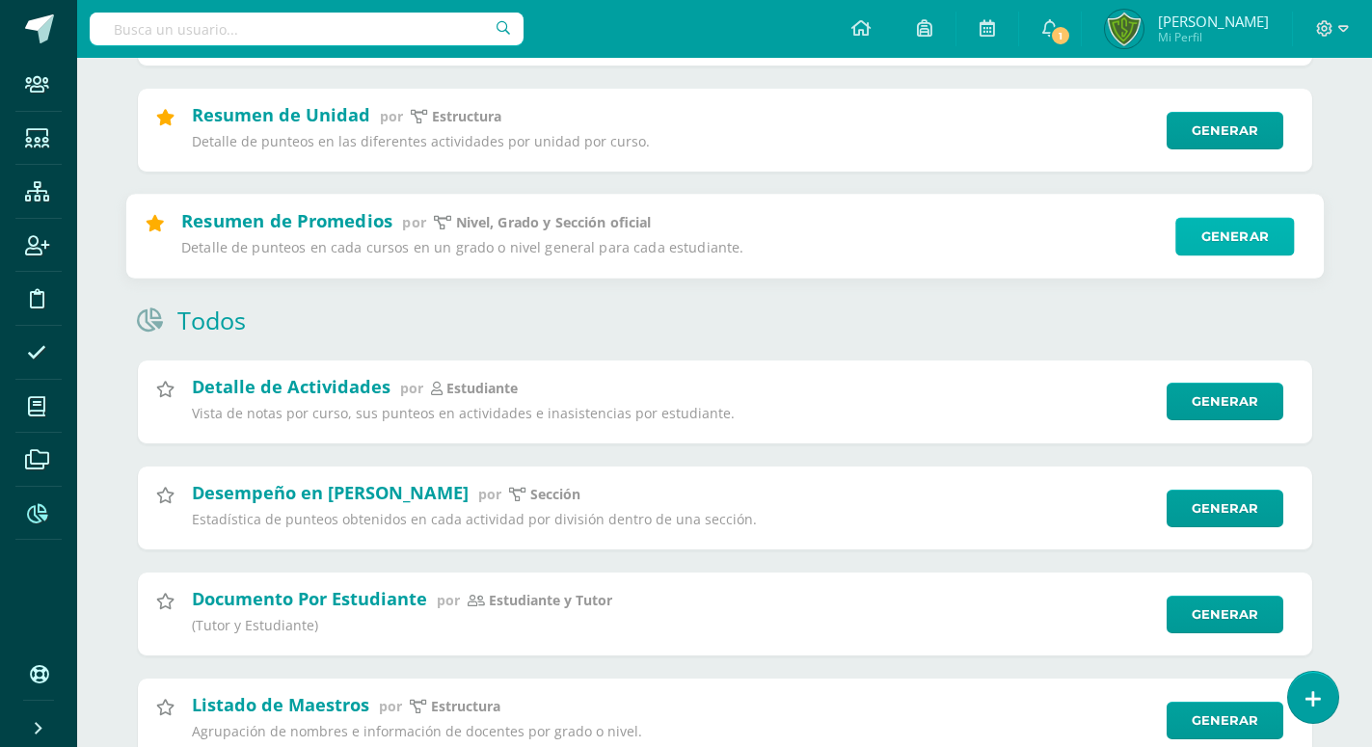
click at [1242, 246] on link "Generar" at bounding box center [1235, 236] width 119 height 39
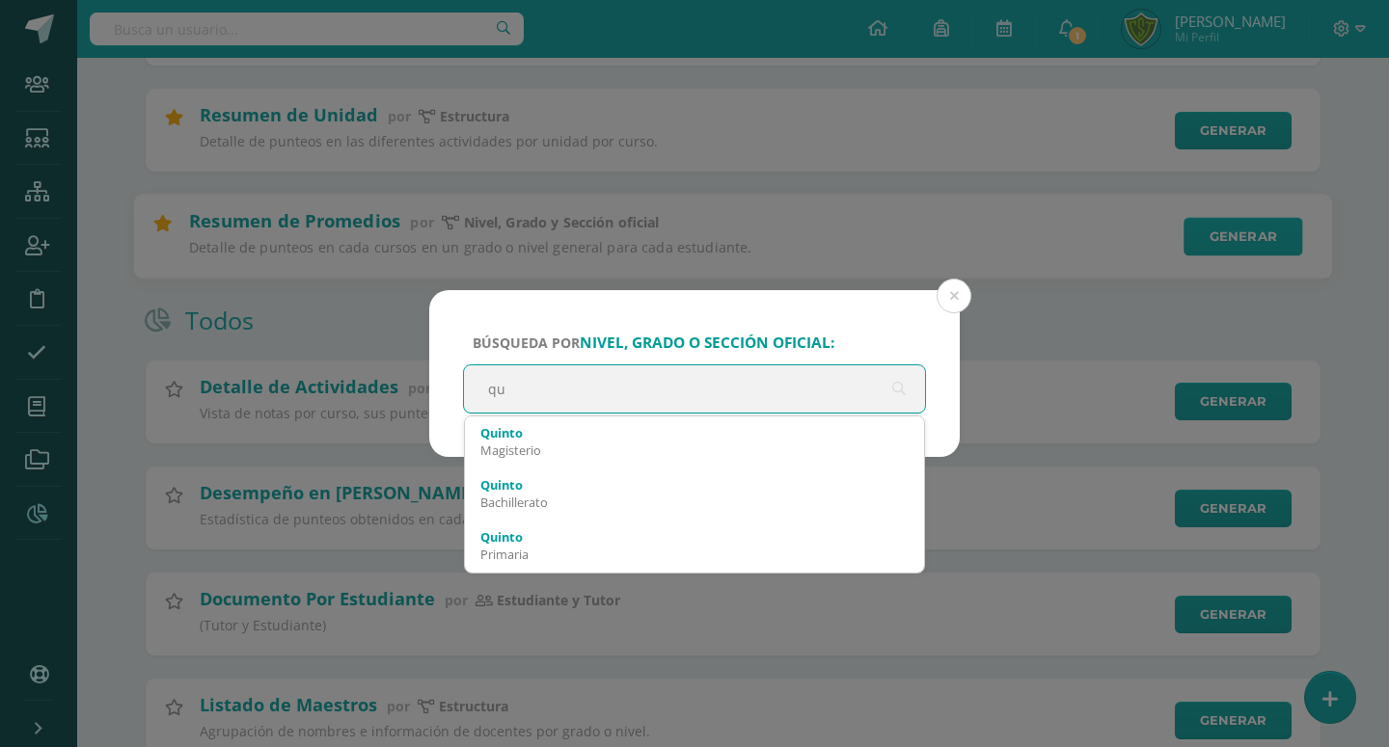
type input "q"
type input "QUINTO BACHI"
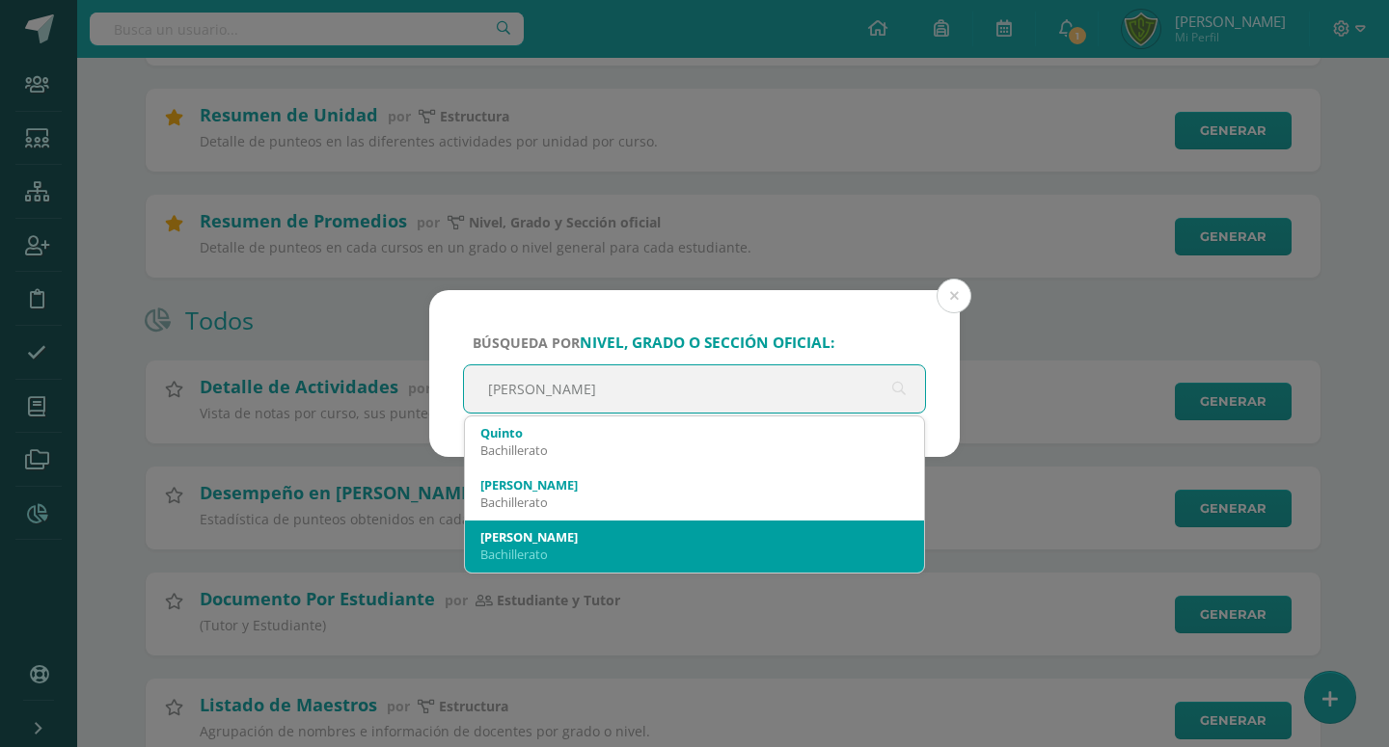
click at [515, 554] on div "Bachillerato" at bounding box center [694, 554] width 428 height 17
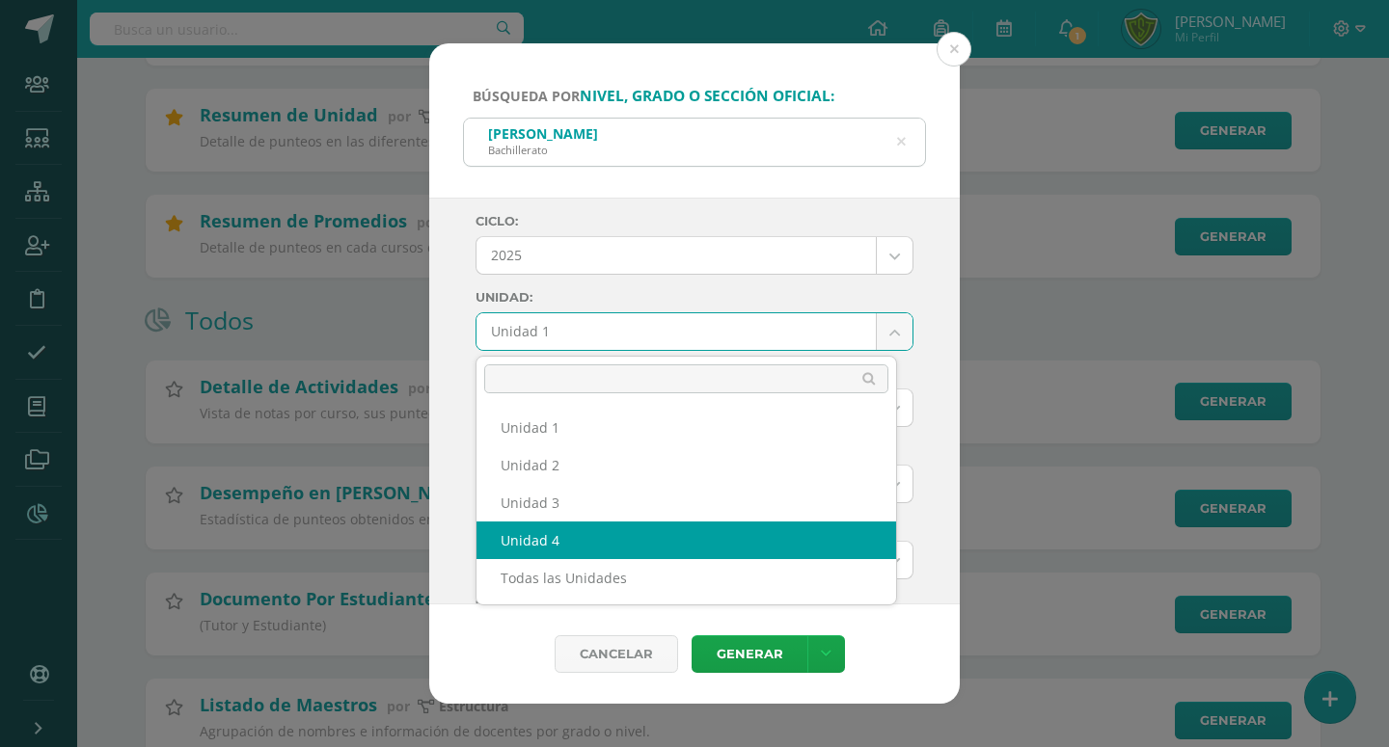
select select "Unidad 4"
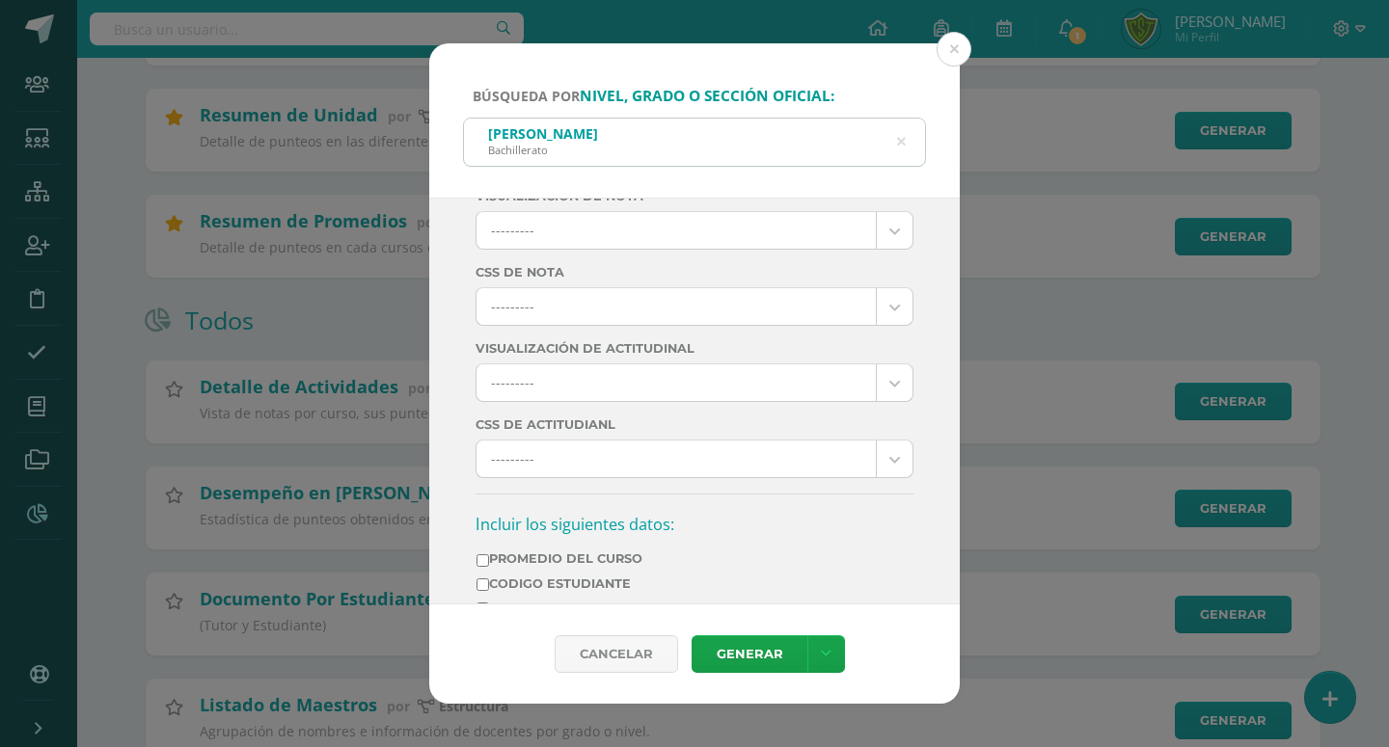
scroll to position [550, 0]
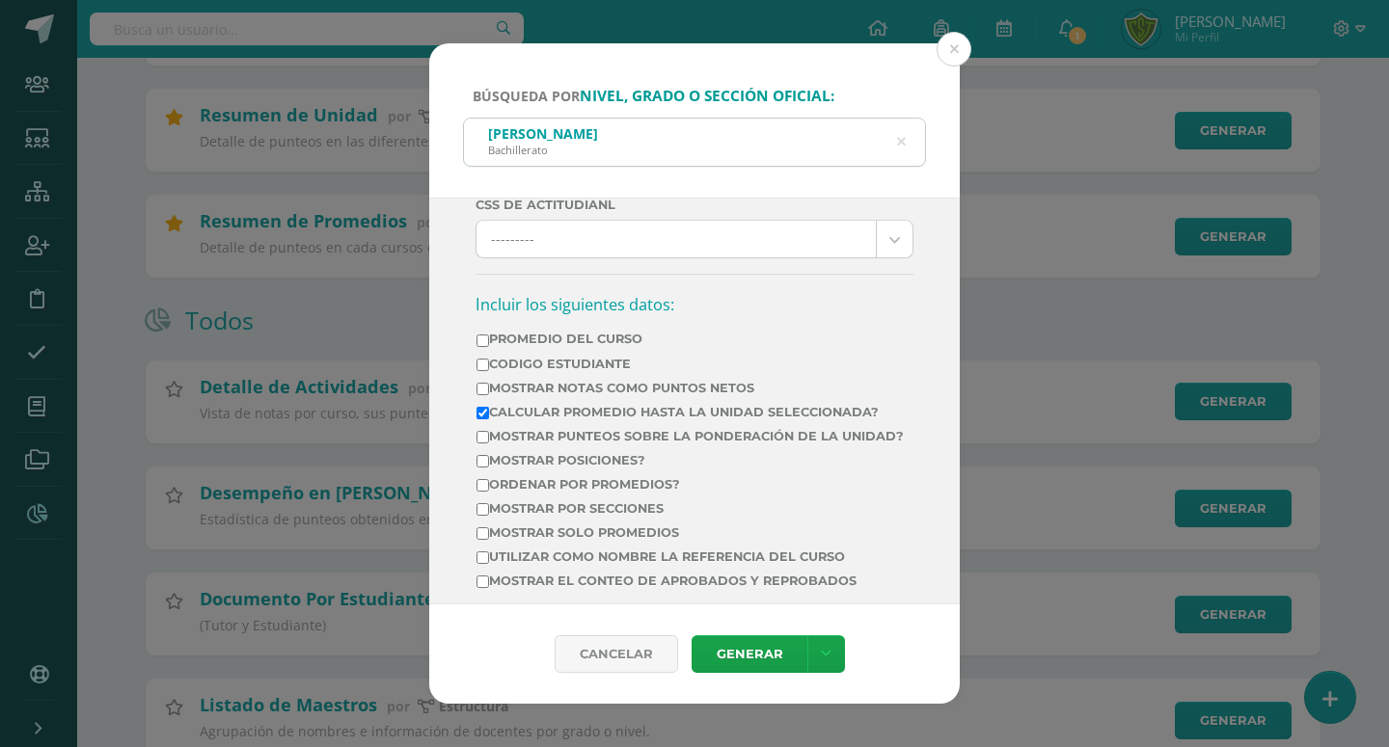
click at [657, 391] on label "Mostrar Notas Como Puntos Netos" at bounding box center [689, 388] width 427 height 14
click at [489, 391] on input "Mostrar Notas Como Puntos Netos" at bounding box center [482, 389] width 13 height 13
checkbox input "true"
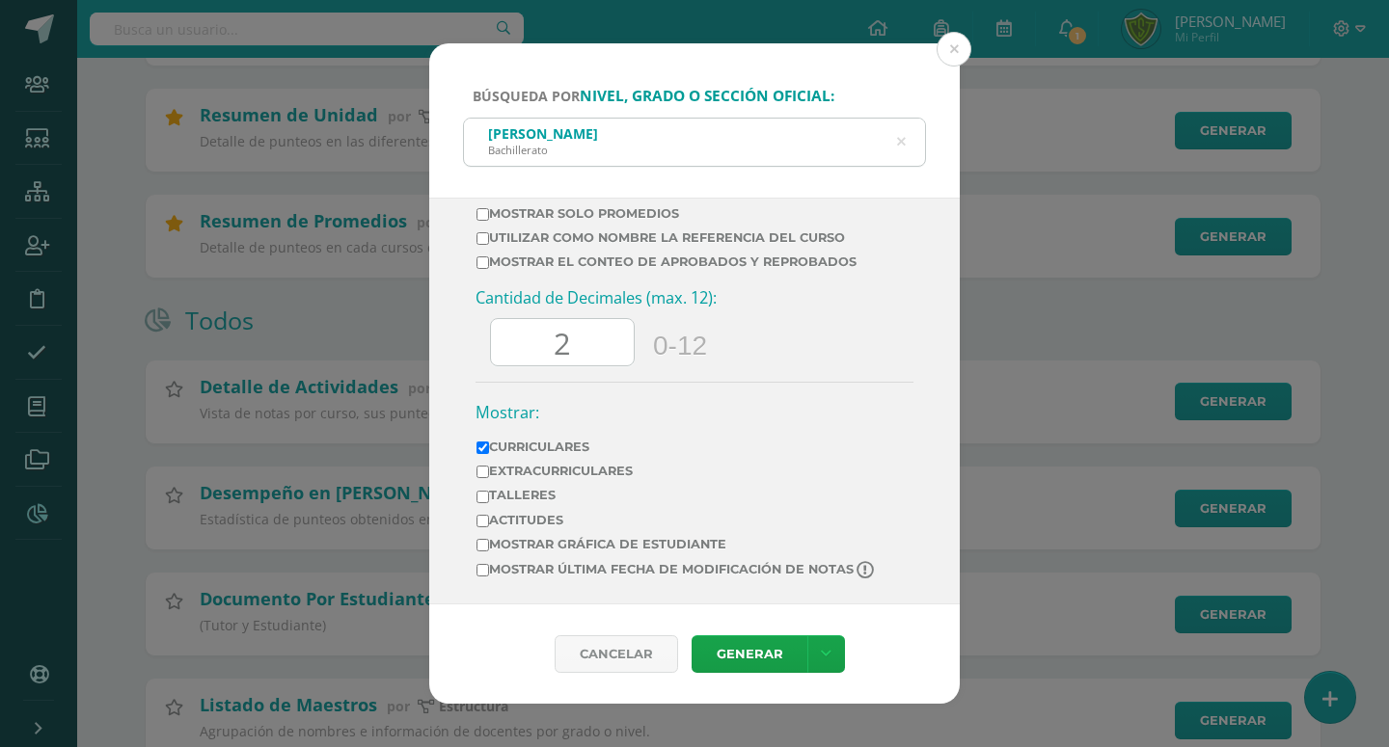
click at [581, 347] on input "2" at bounding box center [562, 342] width 143 height 47
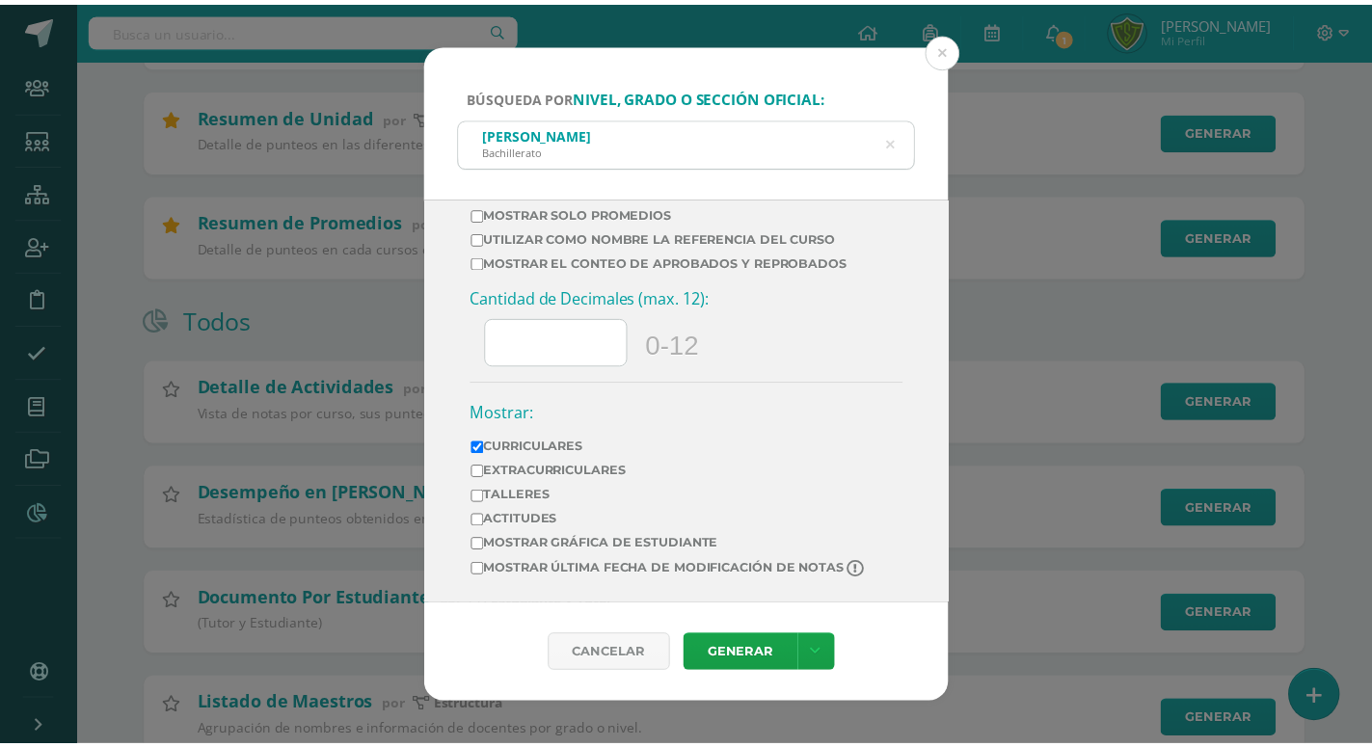
scroll to position [564, 0]
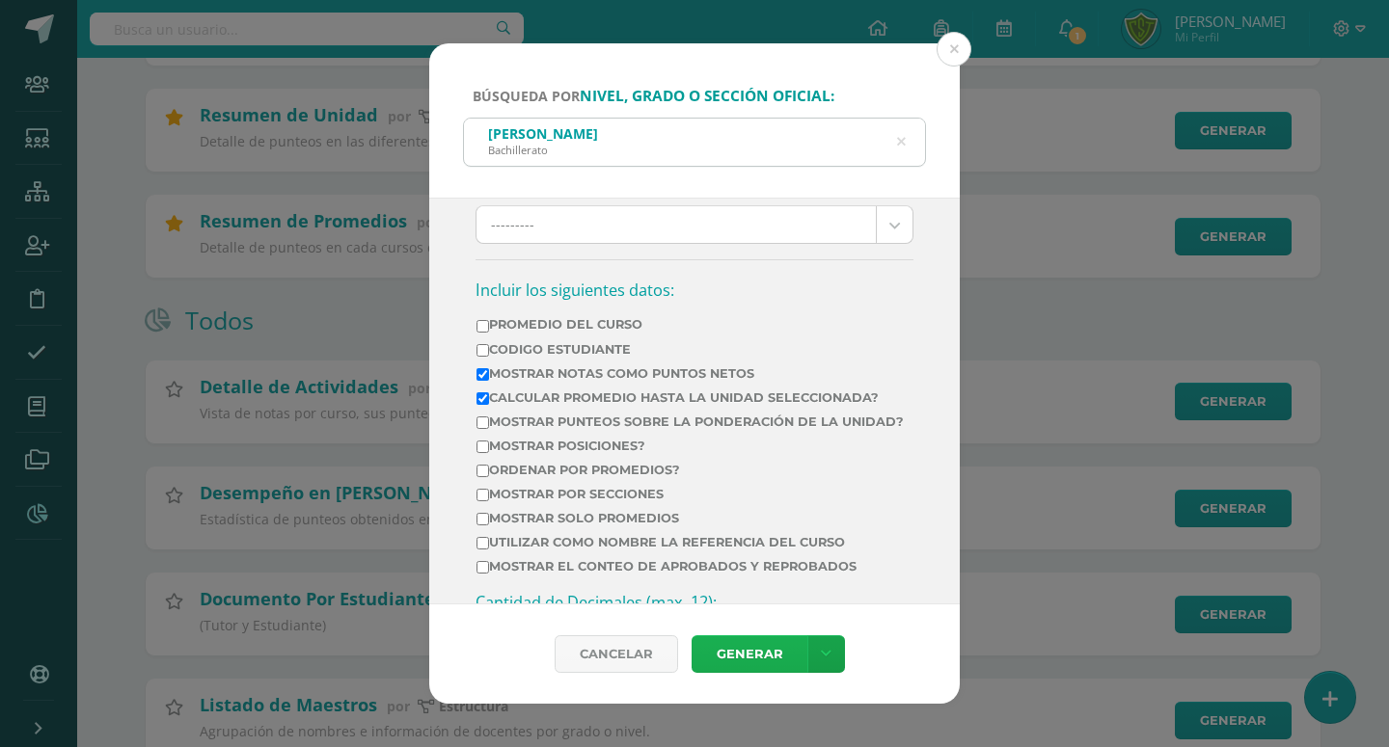
click at [736, 661] on link "Generar" at bounding box center [749, 654] width 116 height 38
click at [948, 52] on button at bounding box center [953, 49] width 35 height 35
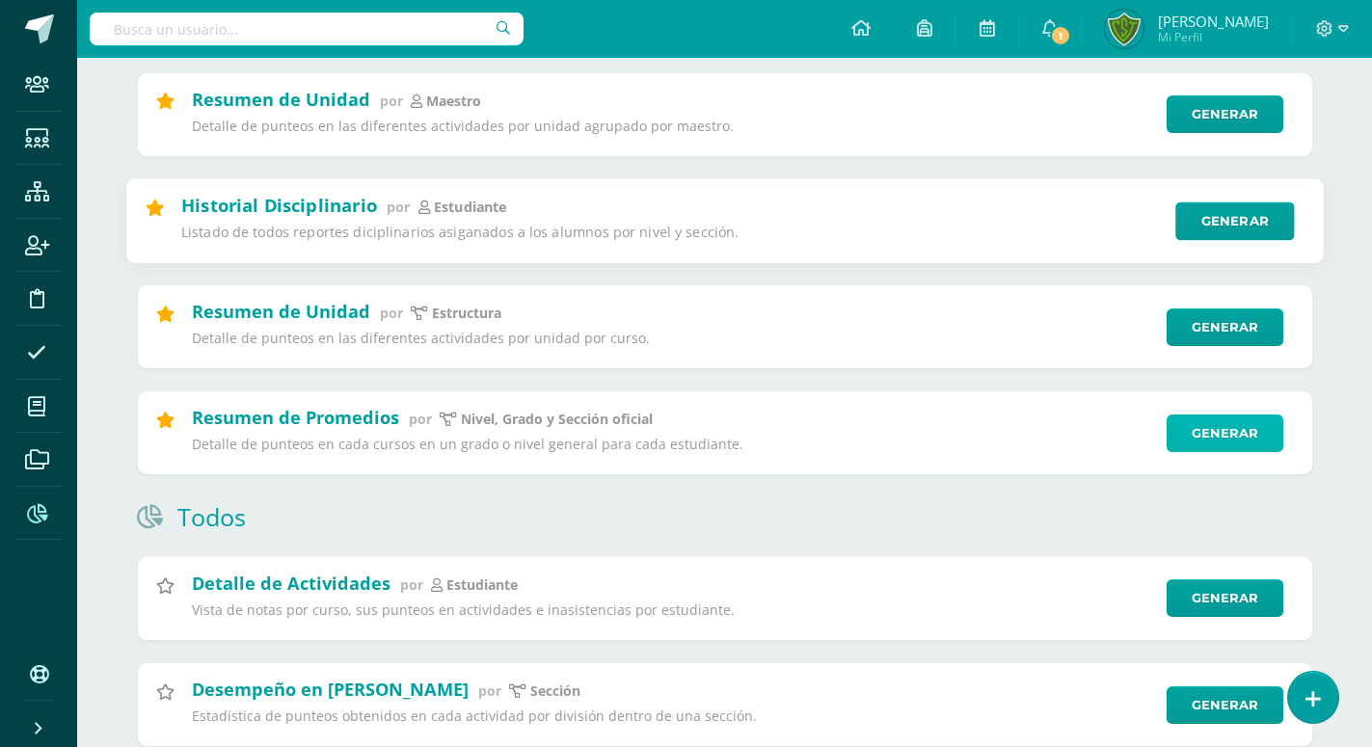
scroll to position [492, 0]
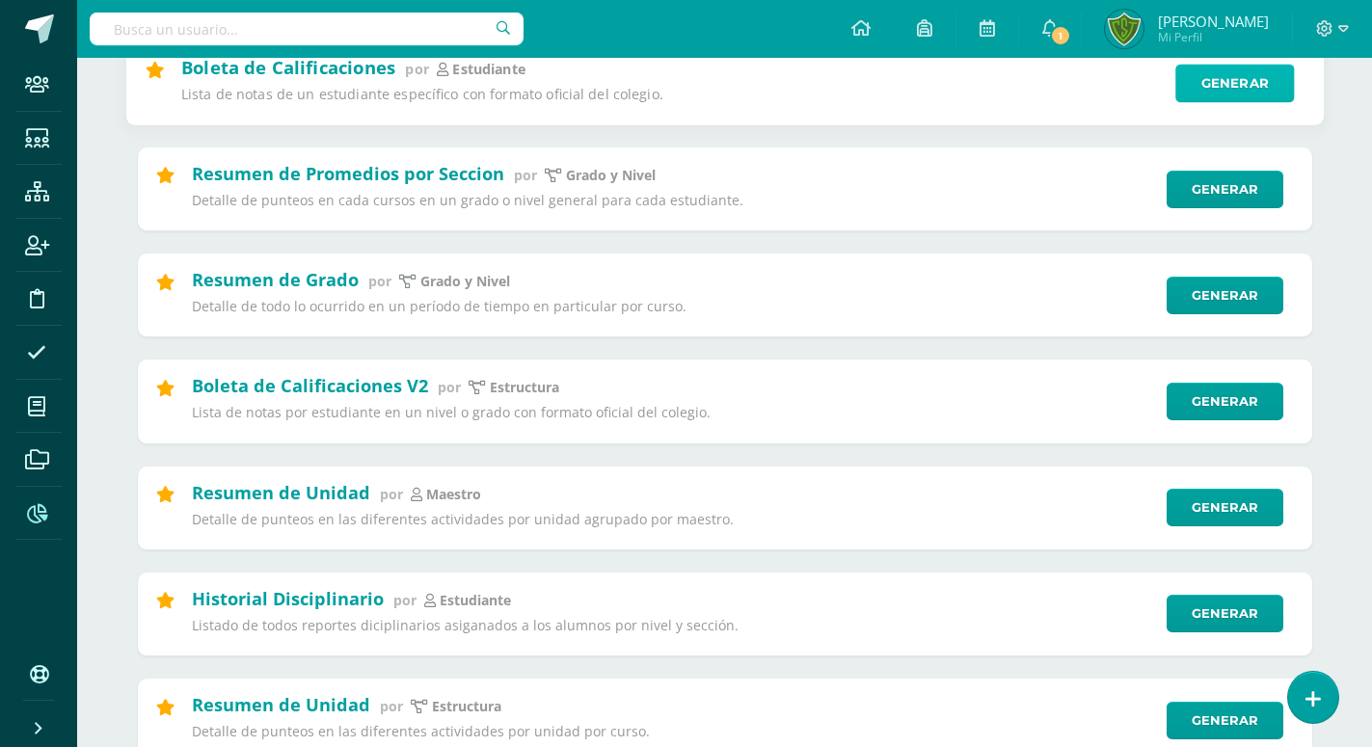
click at [1254, 94] on link "Generar" at bounding box center [1235, 83] width 119 height 39
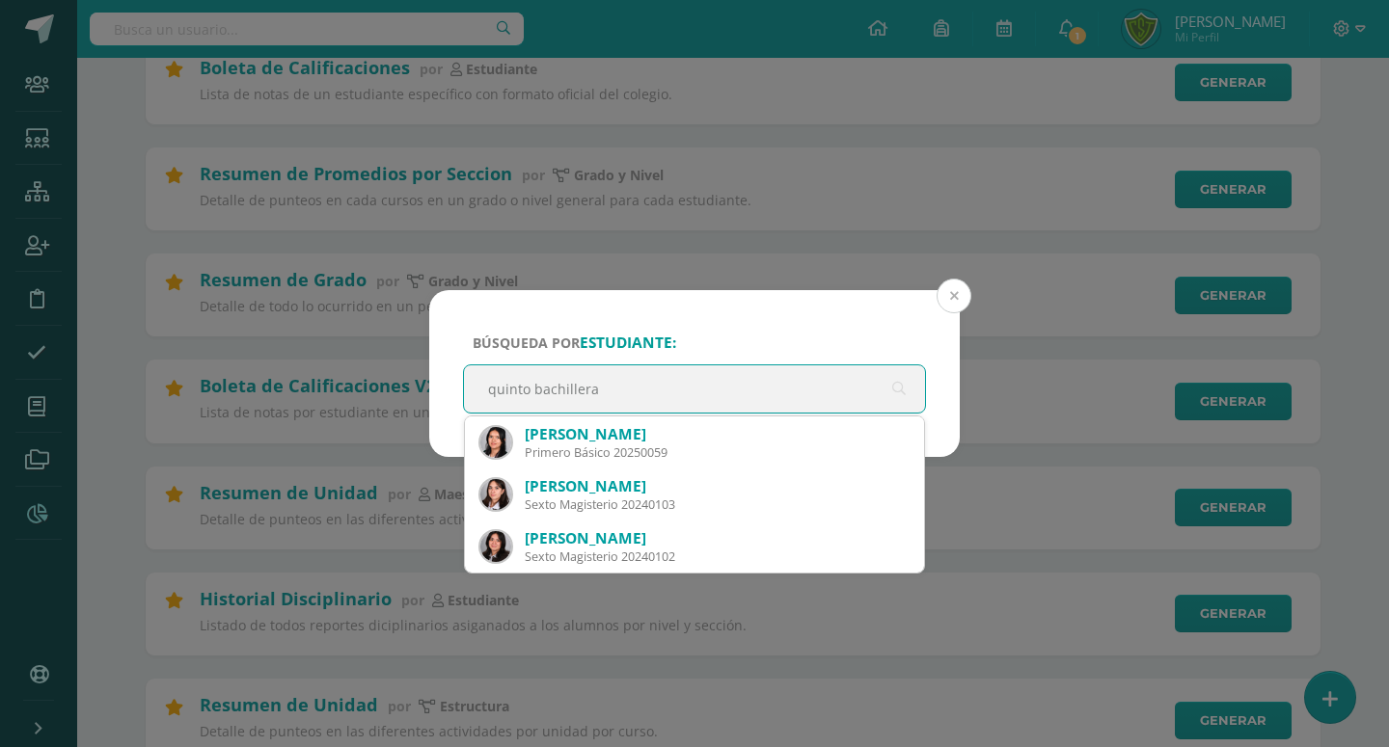
type input "quinto bachillera"
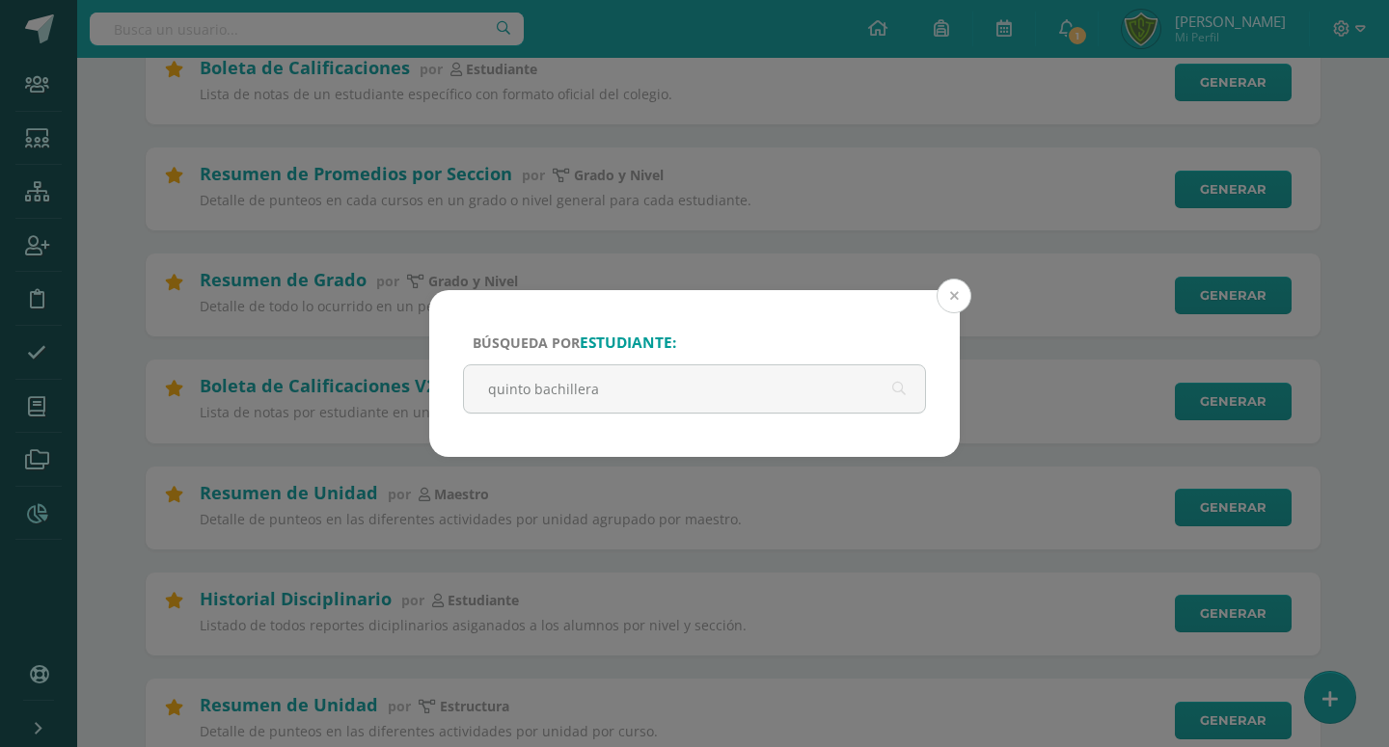
click at [964, 294] on button at bounding box center [953, 296] width 35 height 35
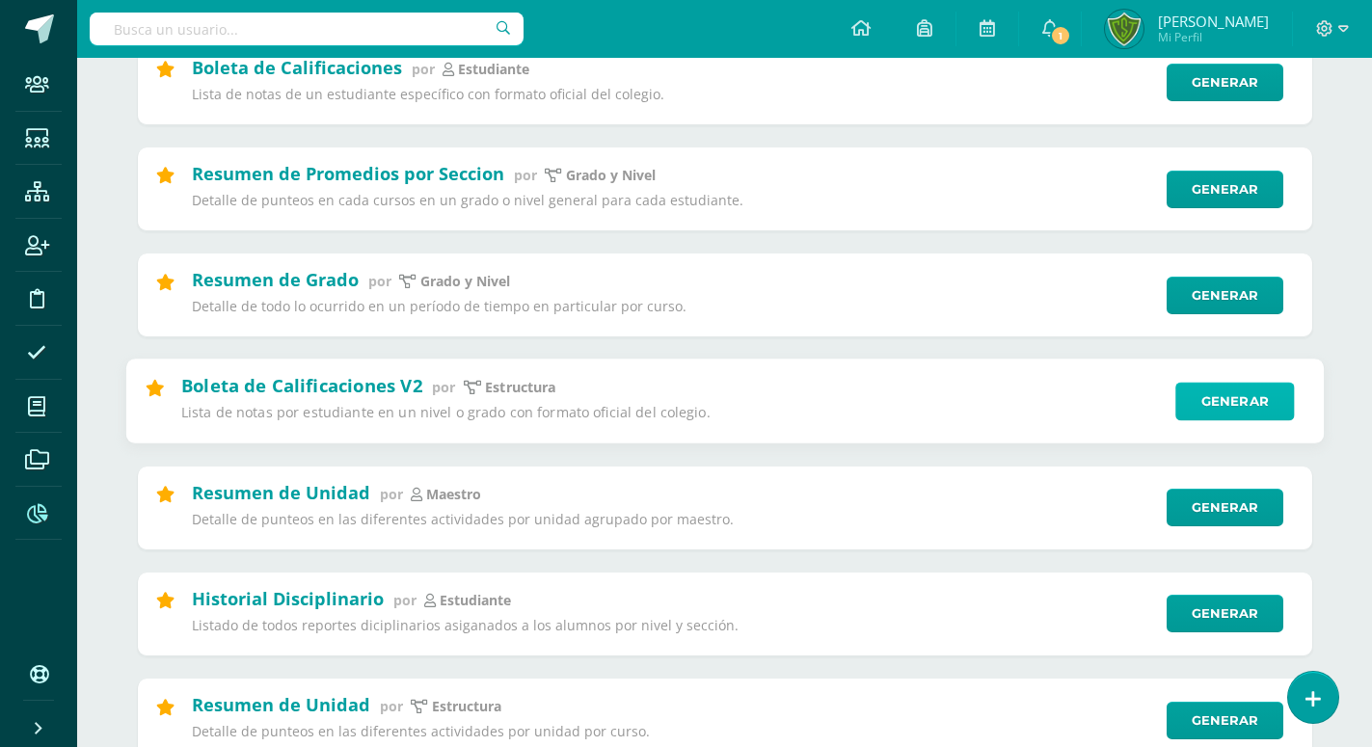
click at [1179, 388] on link "Generar" at bounding box center [1235, 402] width 119 height 39
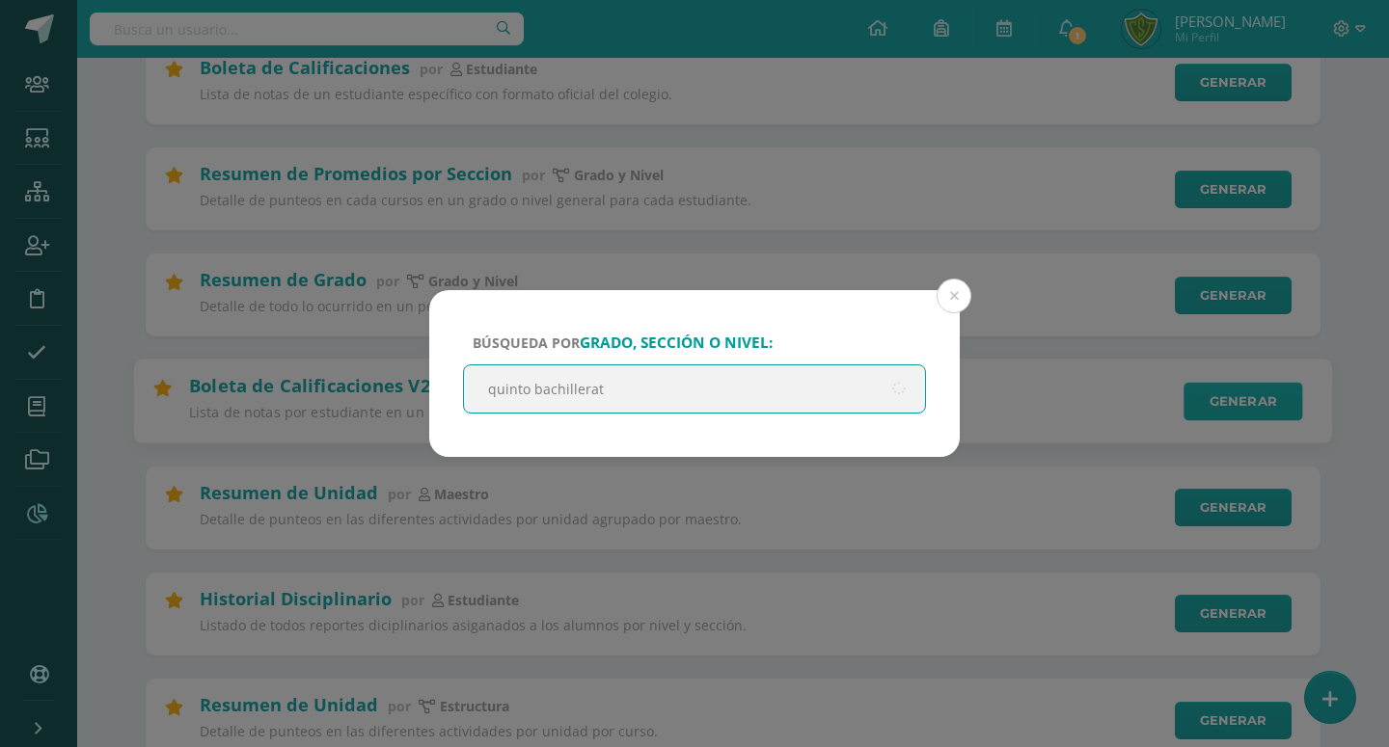
type input "quinto bachillerato"
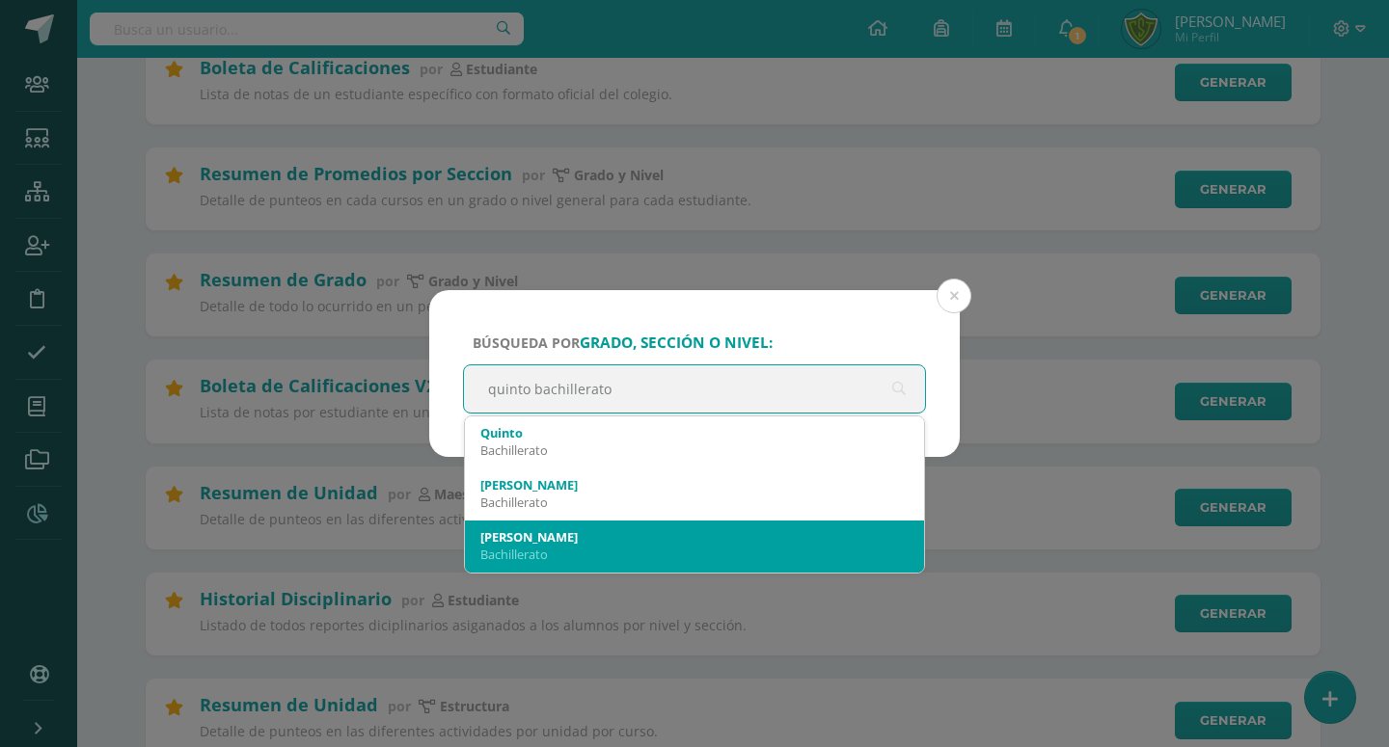
click at [619, 532] on div "Quinto B" at bounding box center [694, 536] width 428 height 17
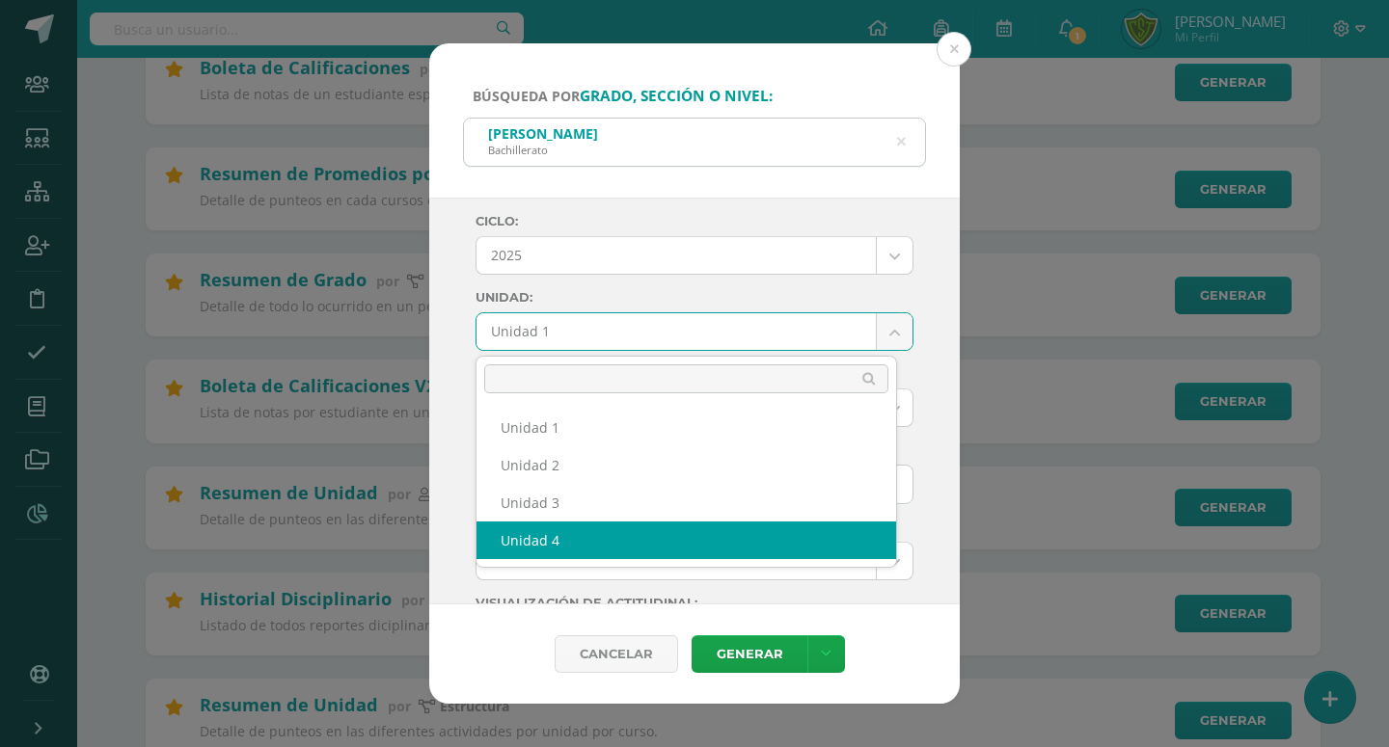
select select "Unidad 4"
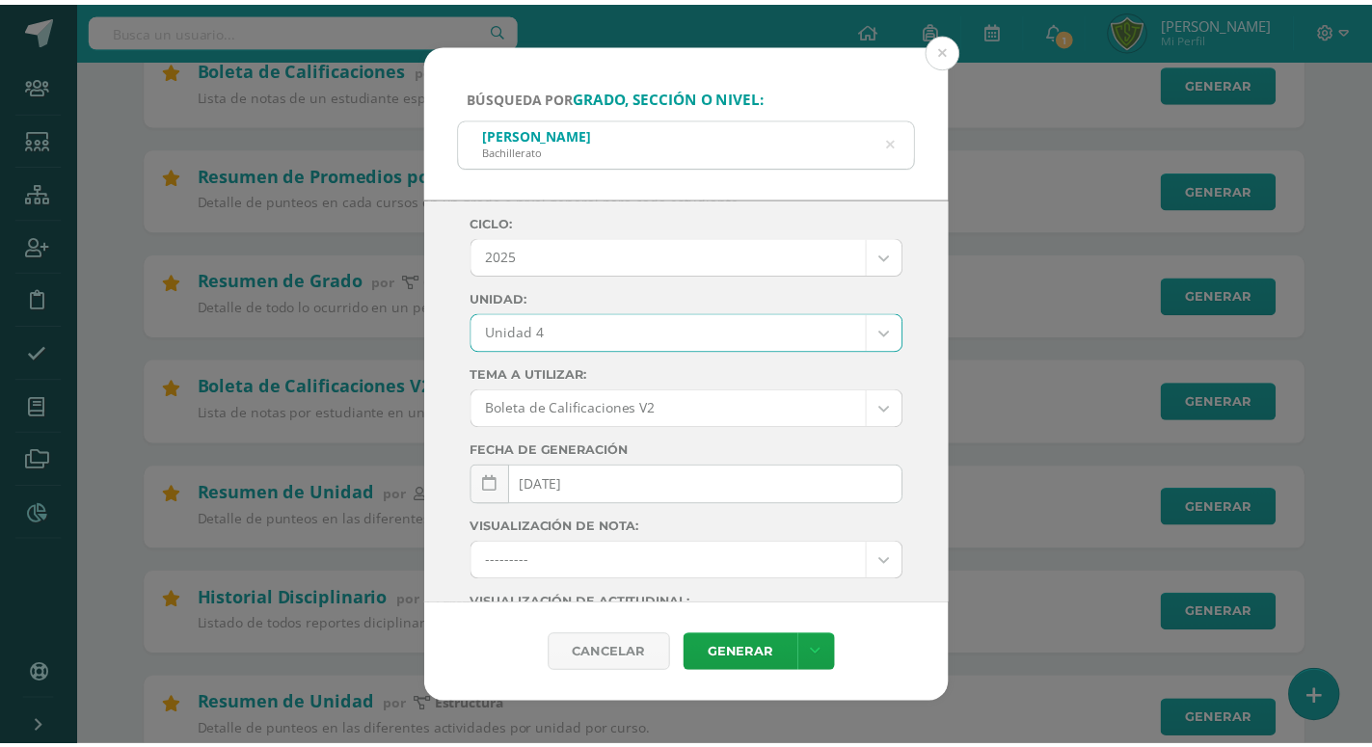
scroll to position [255, 0]
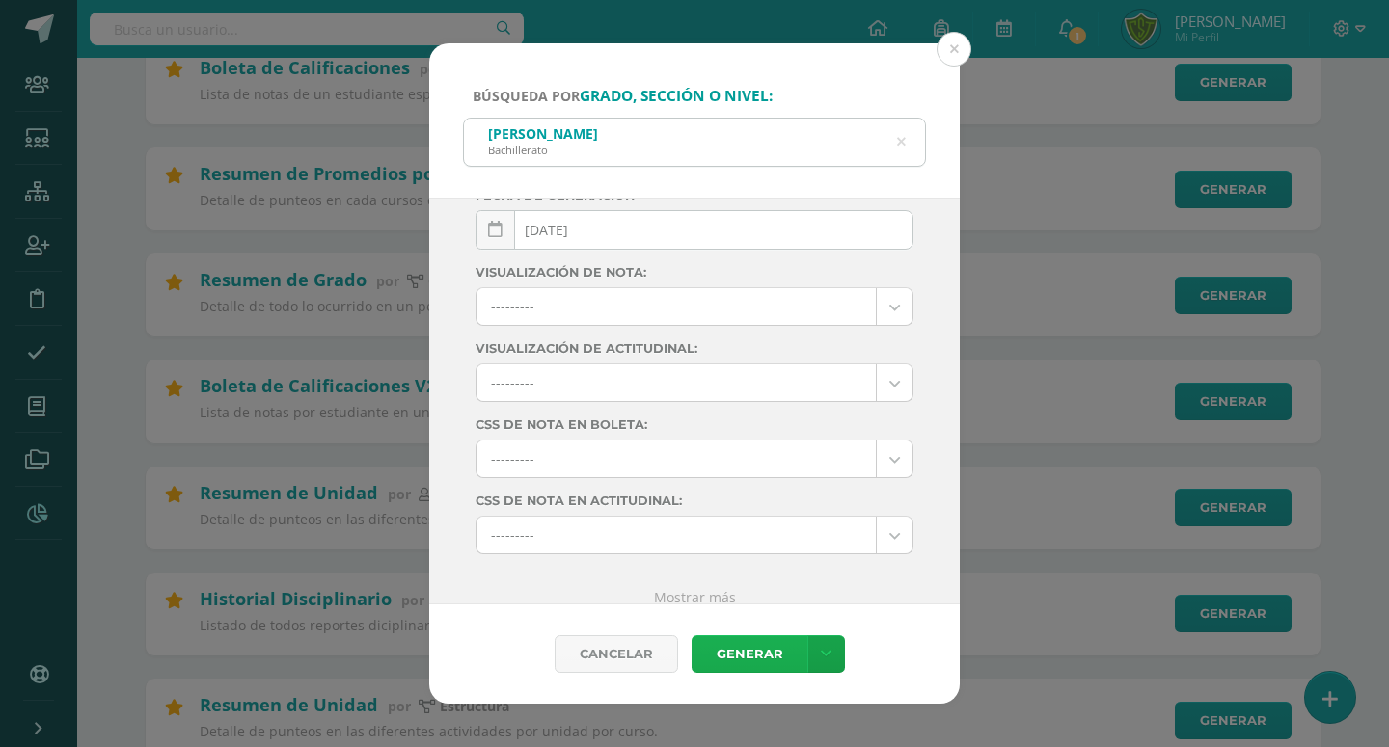
click at [761, 651] on link "Generar" at bounding box center [749, 654] width 116 height 38
click at [946, 55] on button at bounding box center [953, 49] width 35 height 35
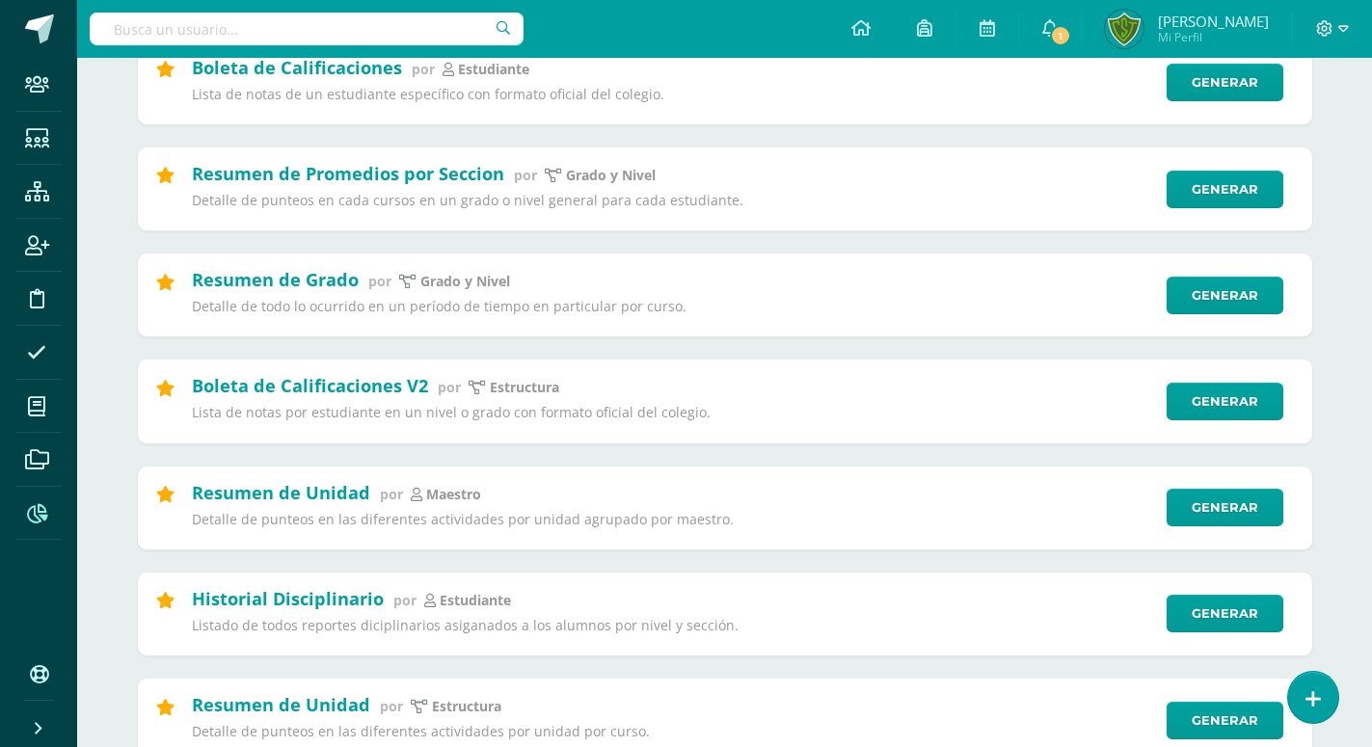
click at [343, 27] on input "text" at bounding box center [307, 29] width 434 height 33
type input "caty solva"
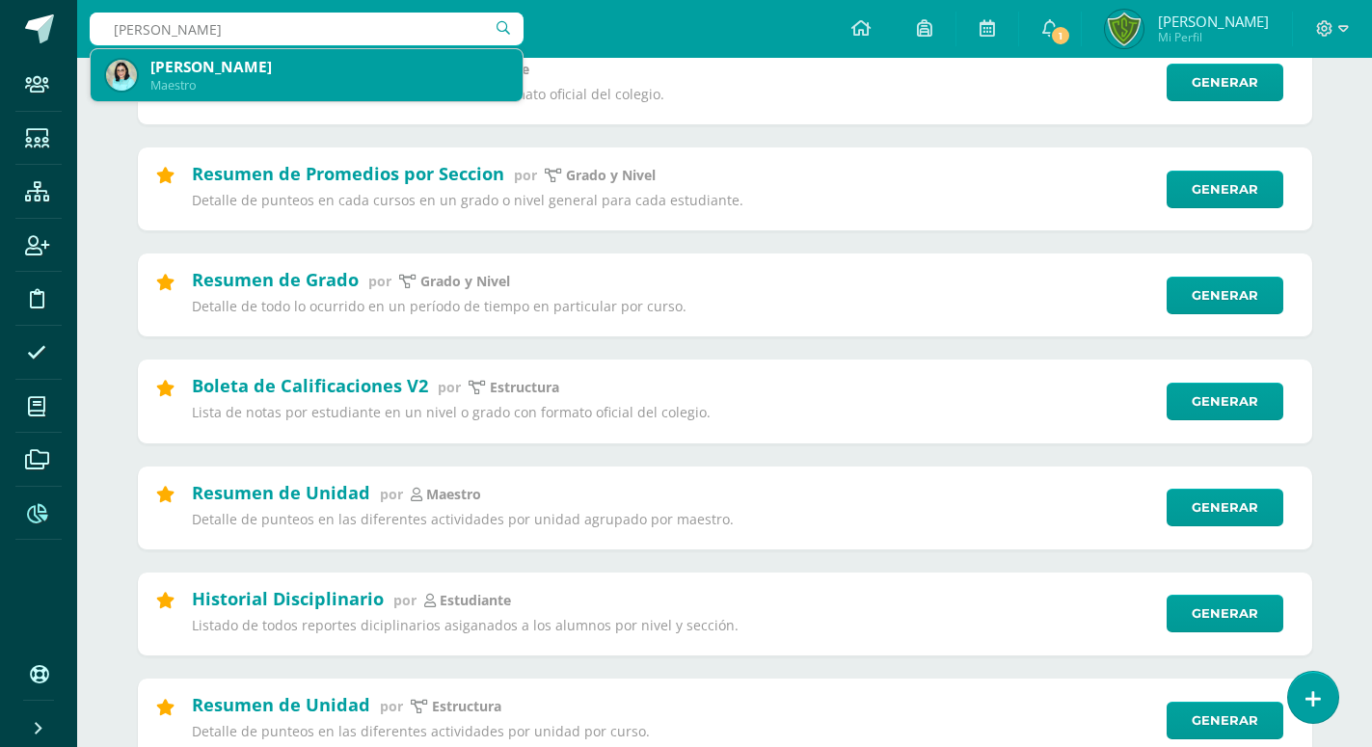
click at [257, 77] on div "Maestro" at bounding box center [328, 85] width 357 height 16
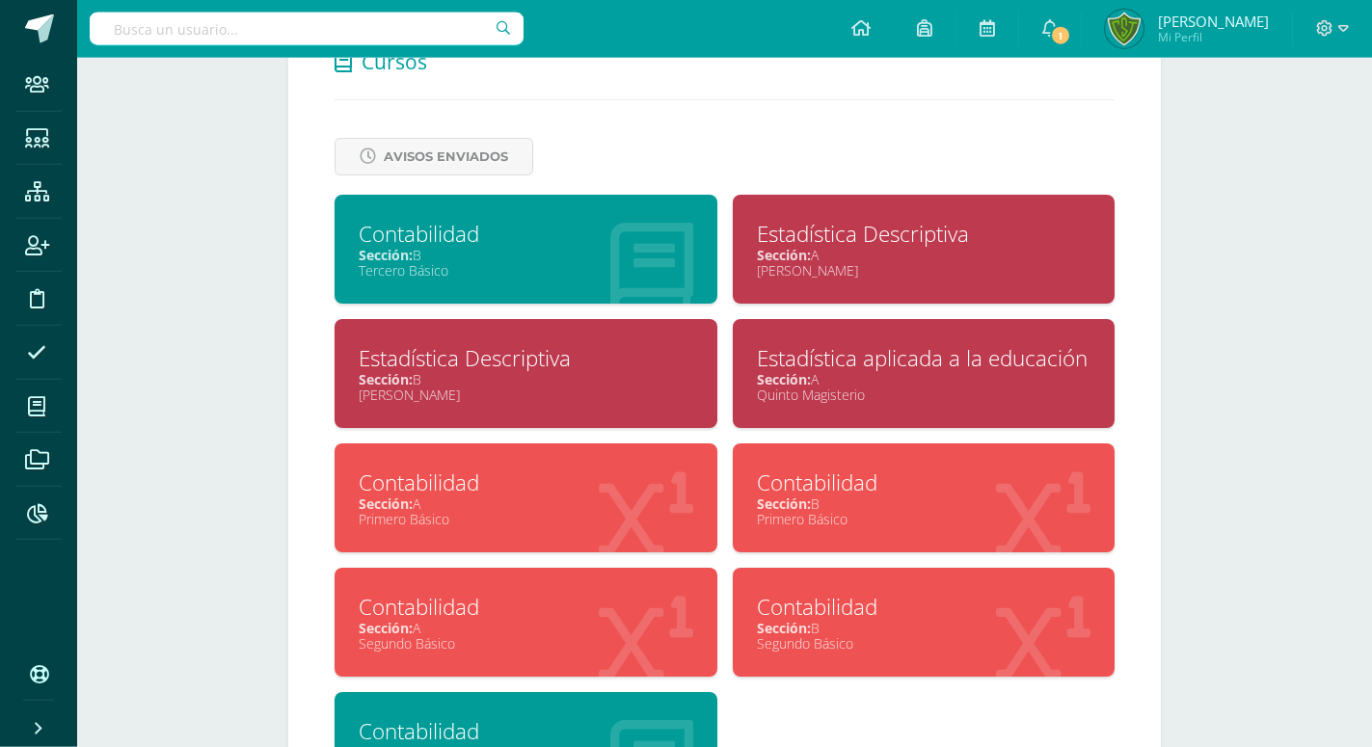
scroll to position [820, 0]
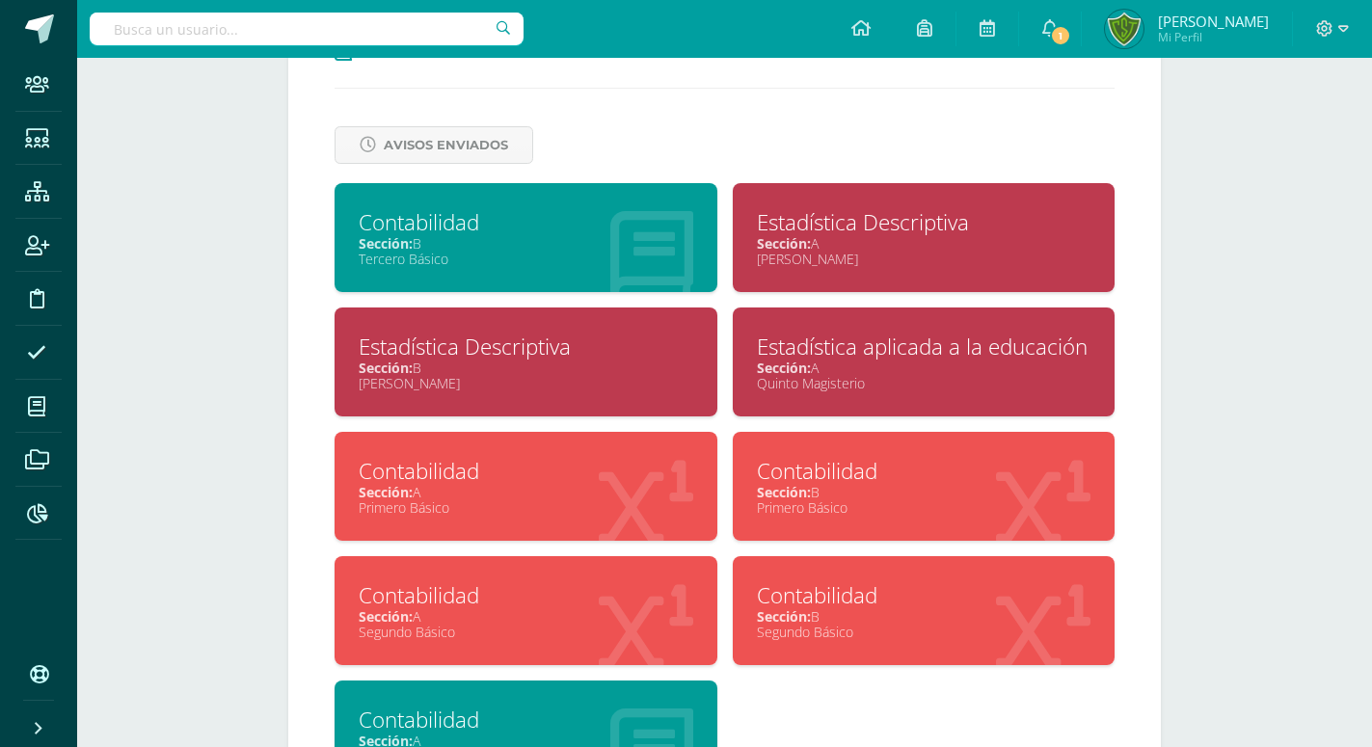
click at [575, 332] on div "Estadística Descriptiva" at bounding box center [526, 347] width 335 height 30
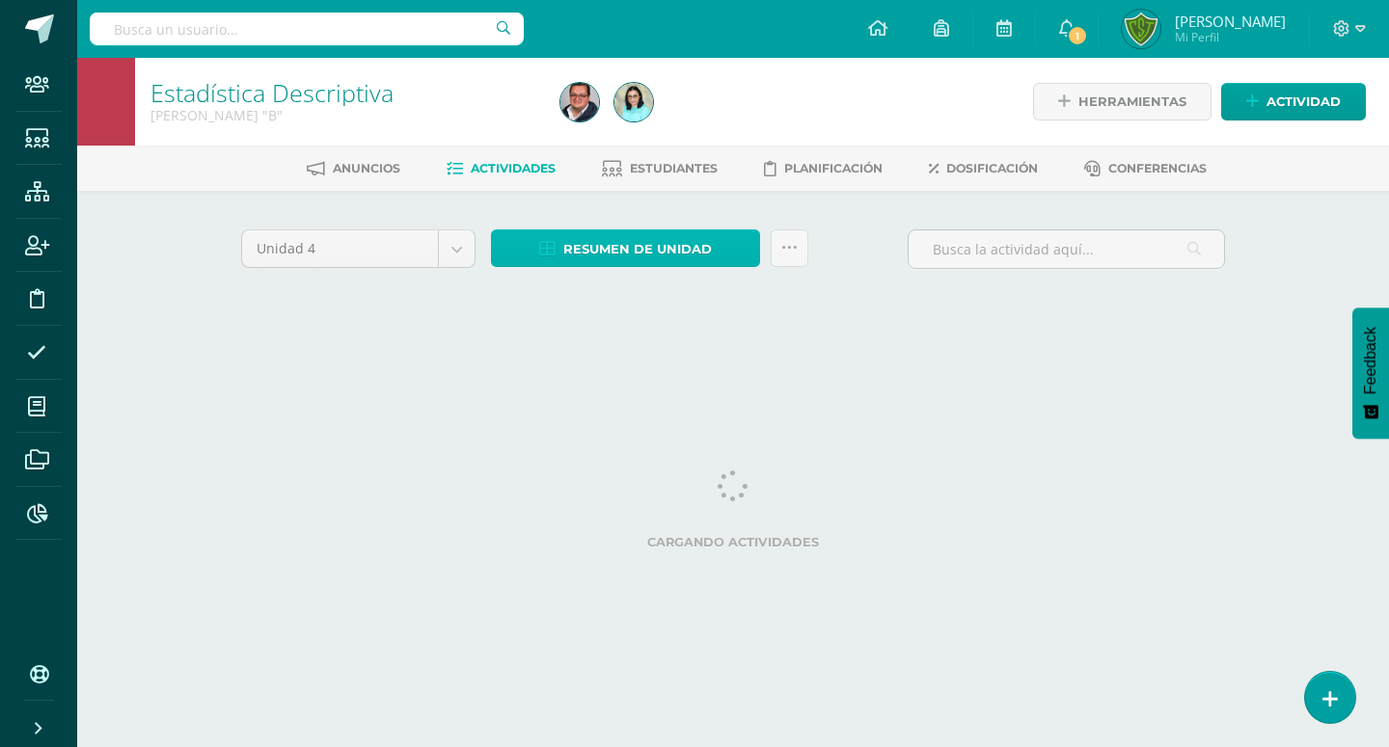
click at [641, 243] on span "Resumen de unidad" at bounding box center [637, 249] width 149 height 36
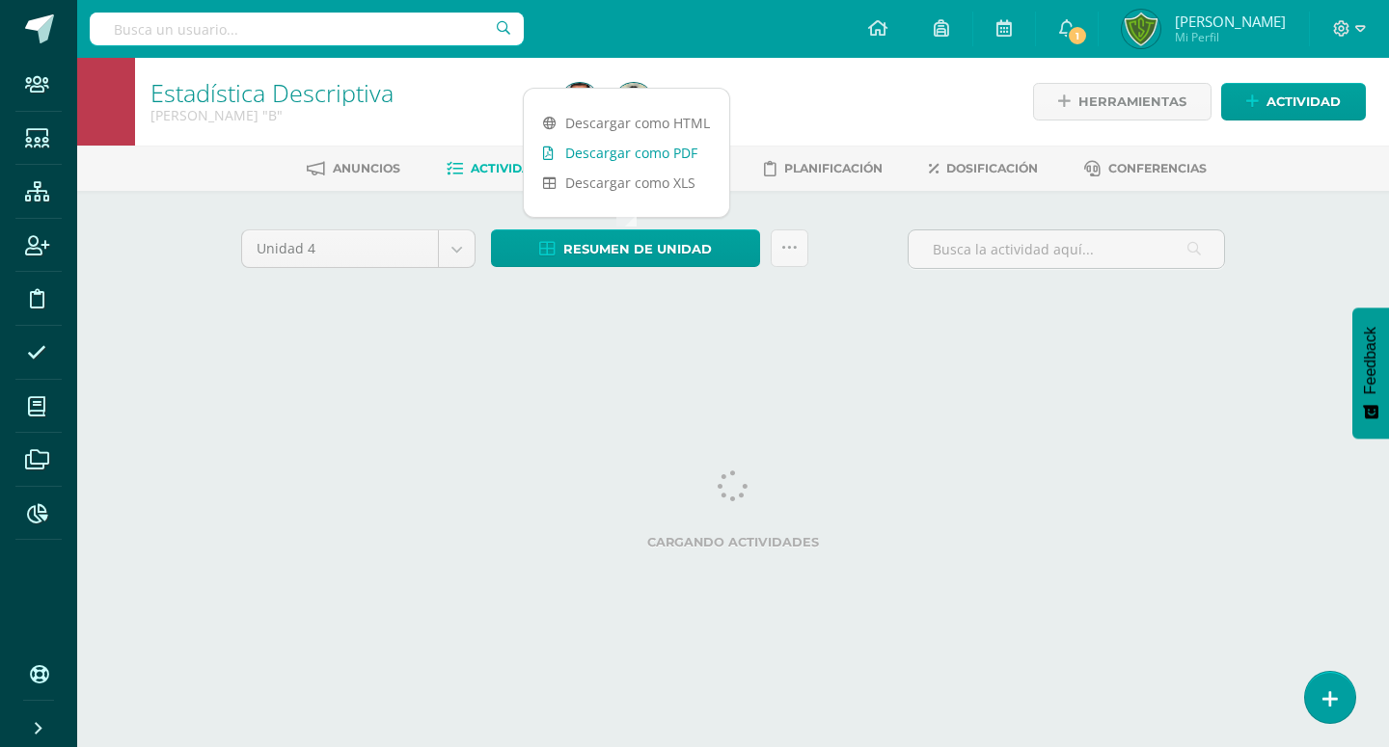
click at [657, 155] on link "Descargar como PDF" at bounding box center [626, 153] width 205 height 30
